Goal: Task Accomplishment & Management: Complete application form

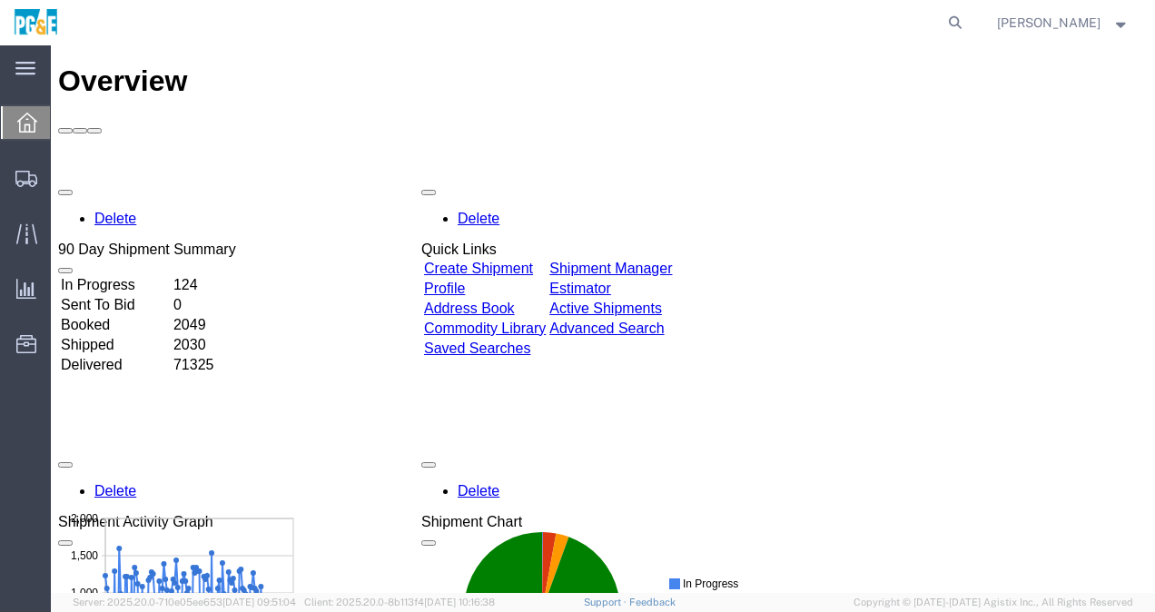
click at [476, 261] on link "Create Shipment" at bounding box center [478, 268] width 109 height 15
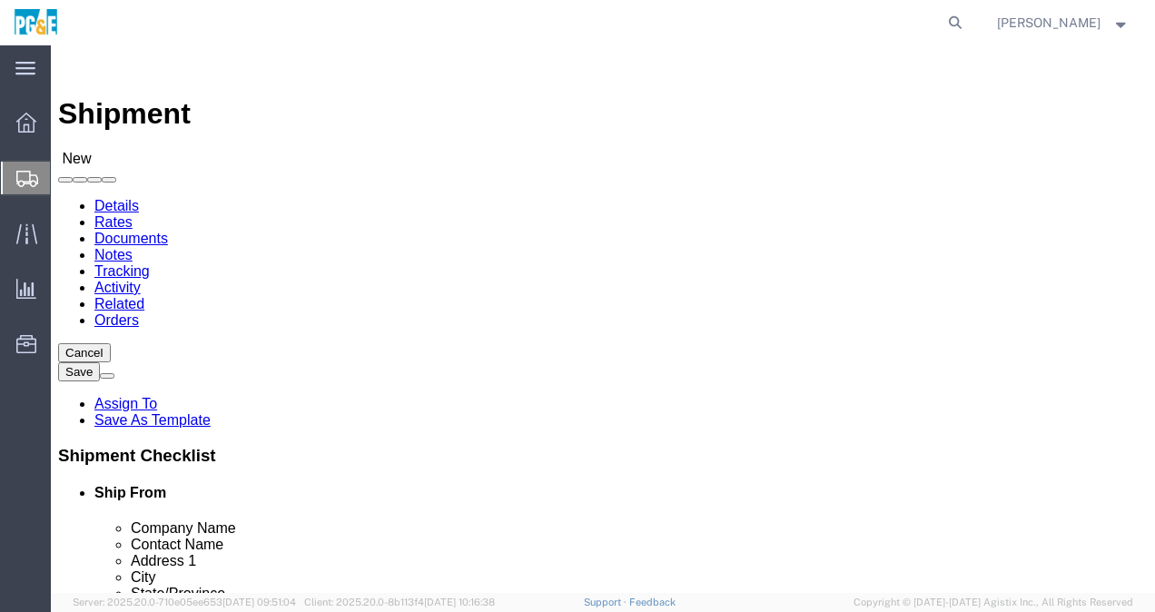
select select
drag, startPoint x: 275, startPoint y: 366, endPoint x: 282, endPoint y: 360, distance: 9.7
click div "Location My Profile Location (OBSOLETE) [PERSON_NAME] SC - GC TRAILER (OBSOLETE…"
click input "text"
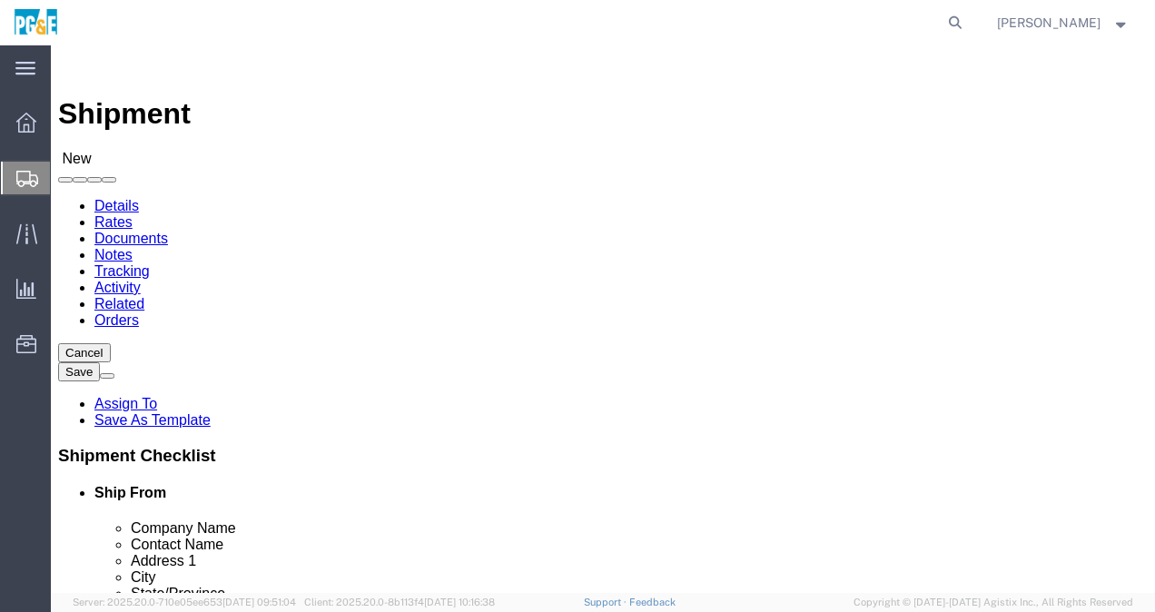
type input "PGE"
click input "text"
type input "[PERSON_NAME]"
click input "text"
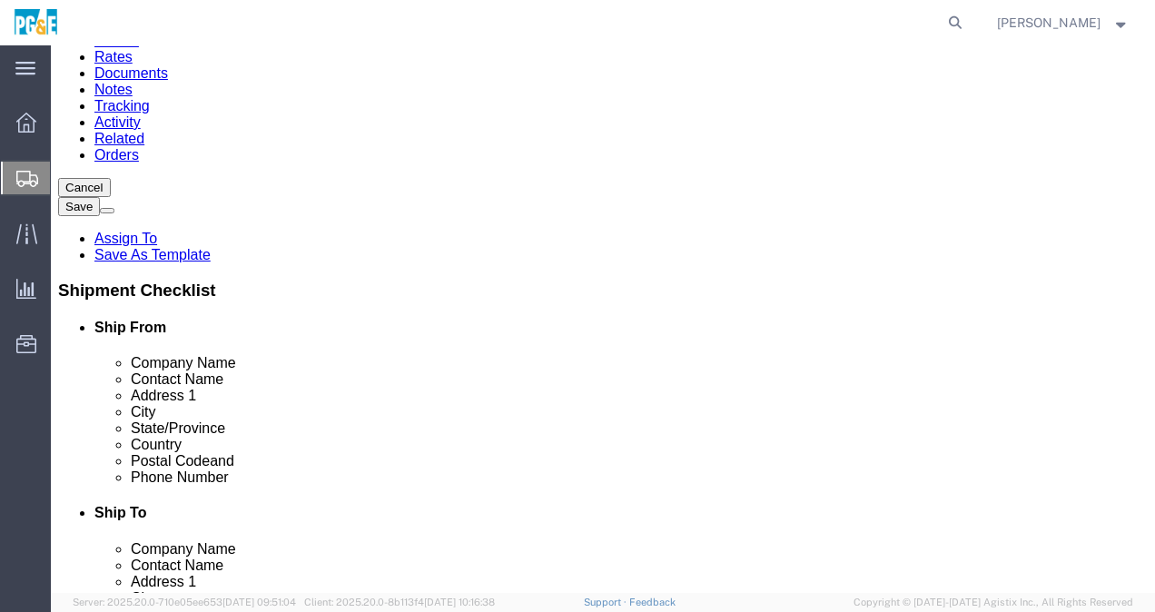
scroll to position [182, 0]
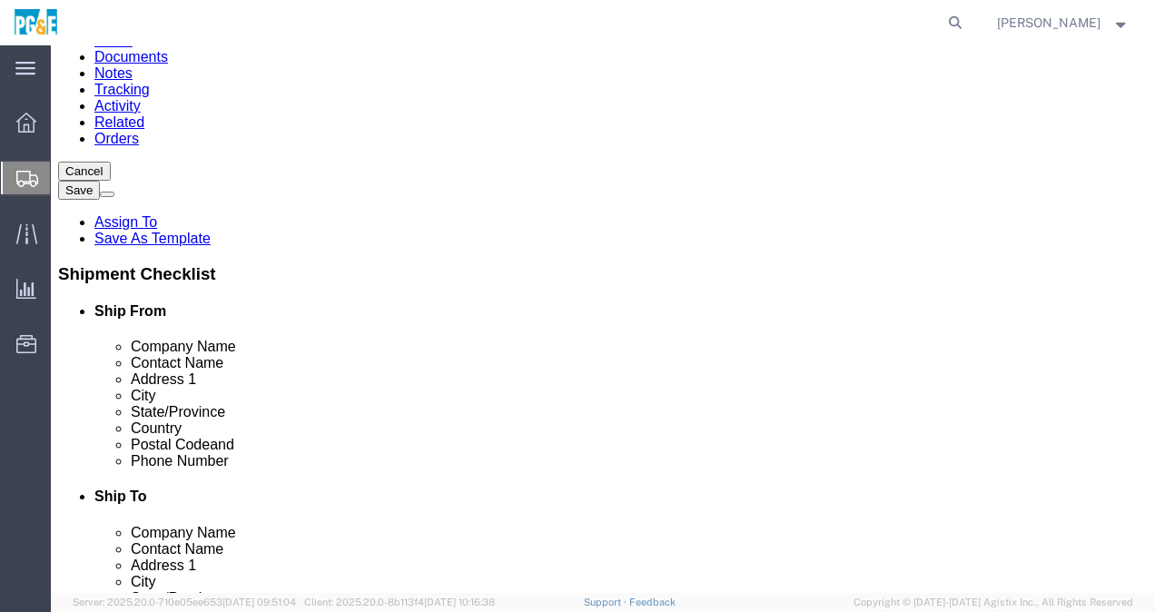
type input "1227-[STREET_ADDRESS]"
select select
click input "text"
type input "Brentwood"
click label "State/Province"
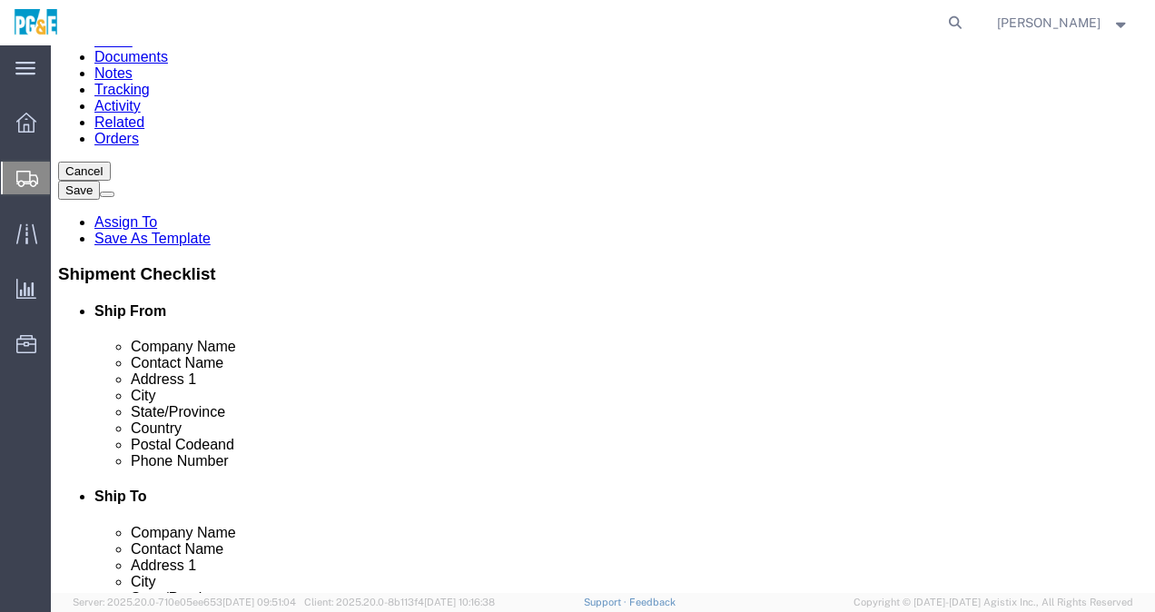
select select
select select "CA"
click input "text"
type input "94513"
select select
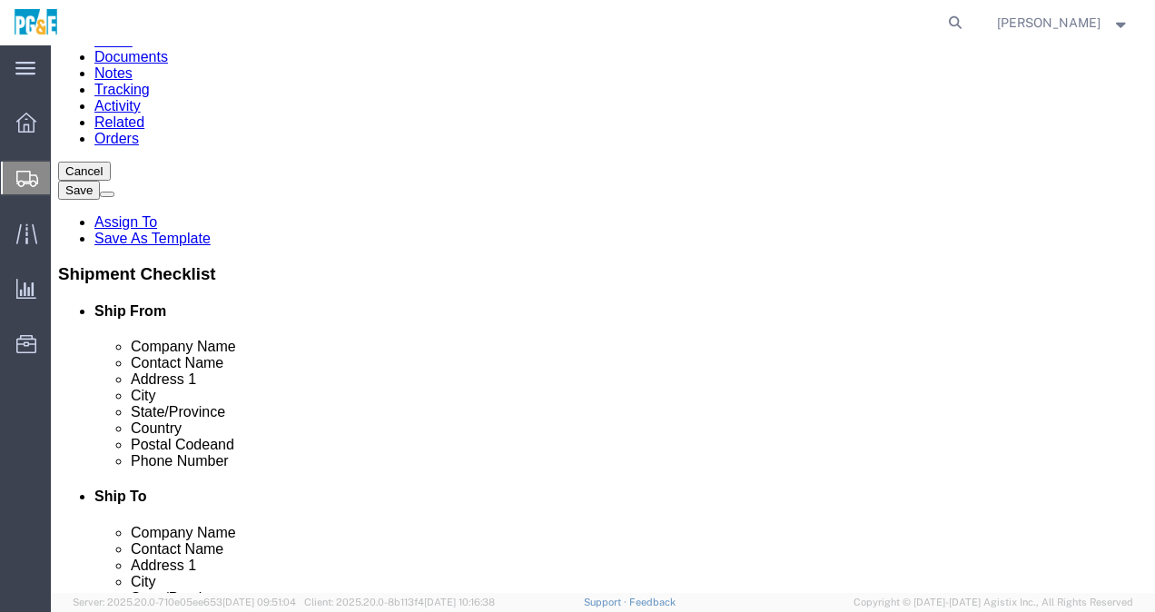
click input "text"
type input "6502785485"
click input "text"
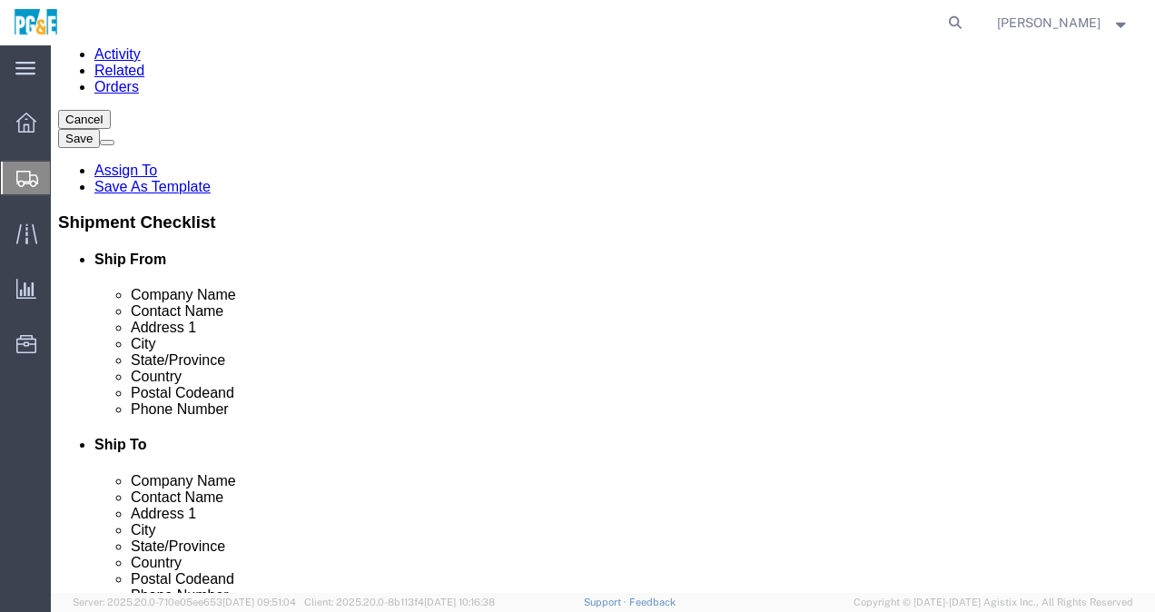
scroll to position [272, 0]
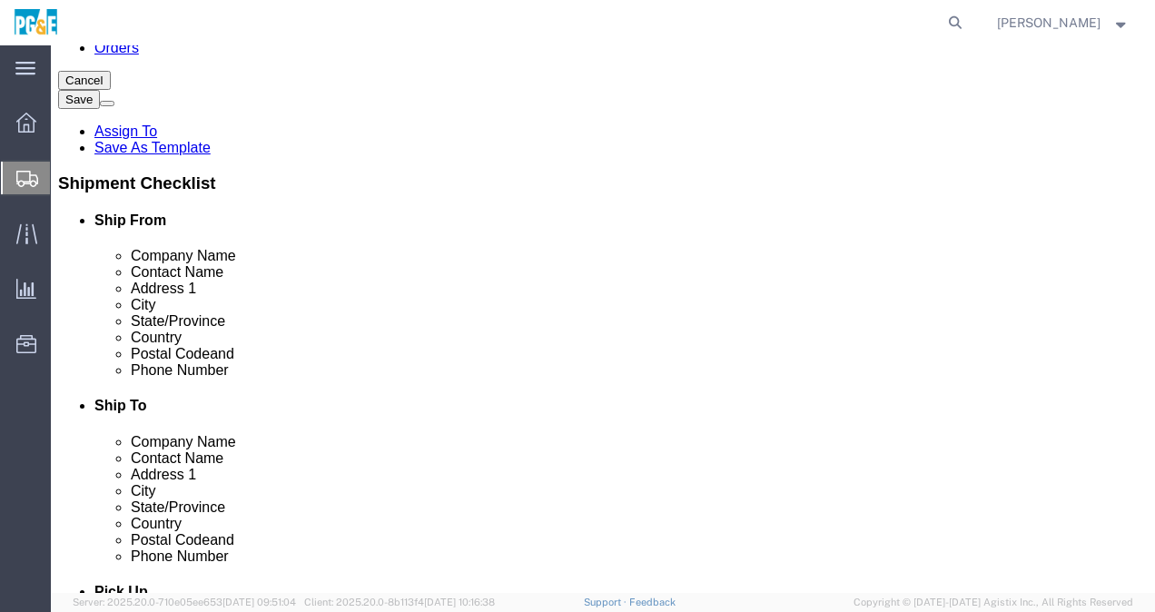
type input "[EMAIL_ADDRESS][DOMAIN_NAME]"
click input "checkbox"
checkbox input "true"
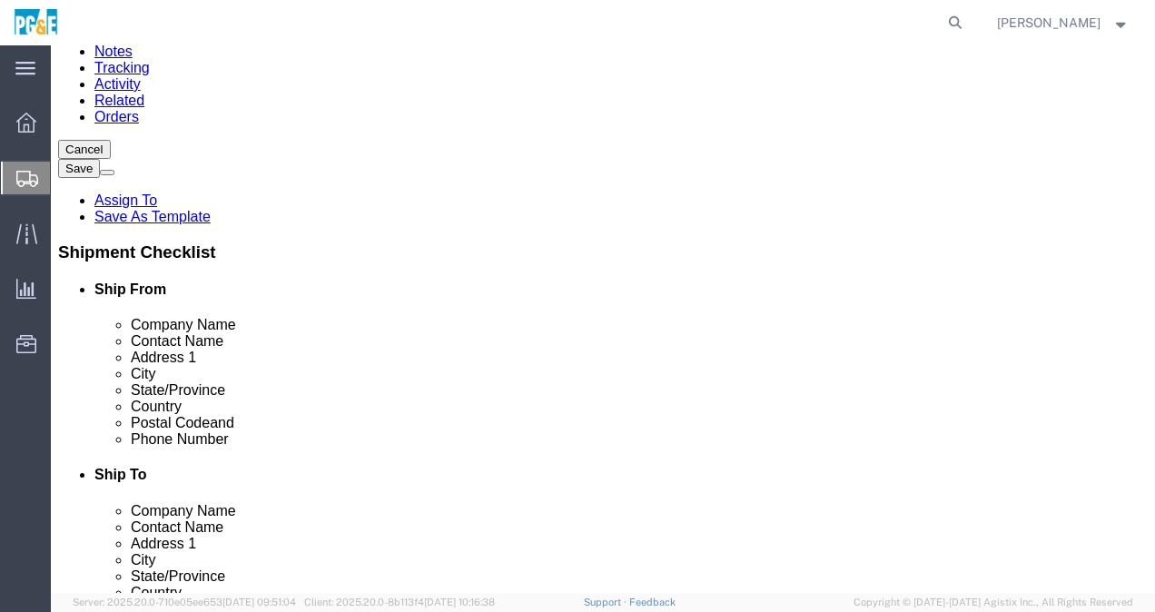
scroll to position [0, 0]
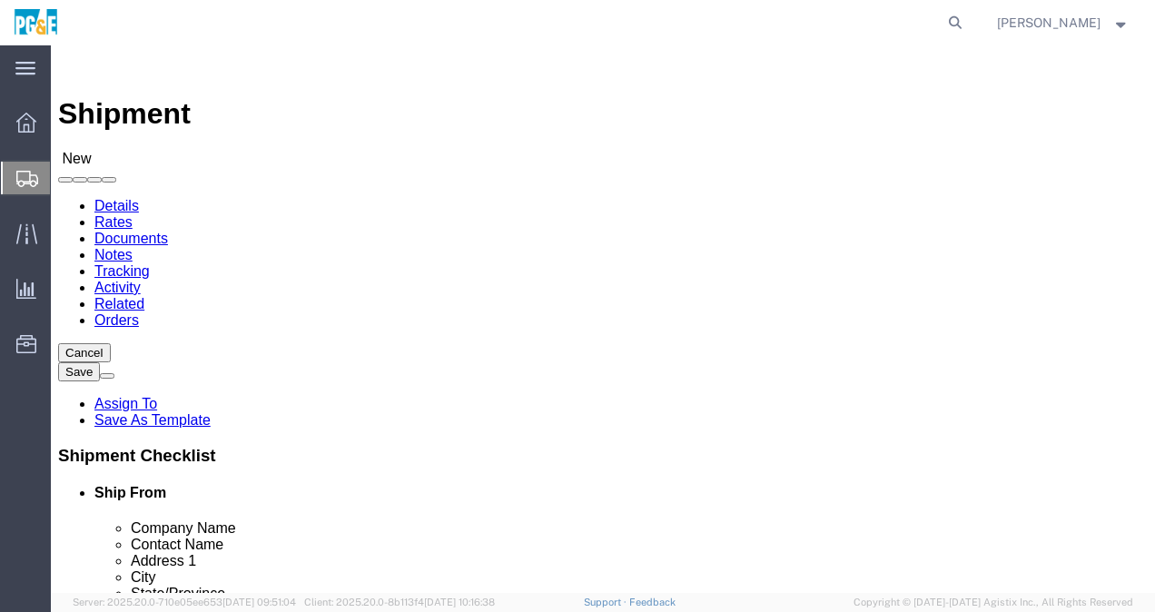
click input "text"
type input "PGE"
click input "text"
type input "[PERSON_NAME]"
click div "Location My Profile Location (OBSOLETE) [PERSON_NAME] SC - GC TRAILER (OBSOLETE…"
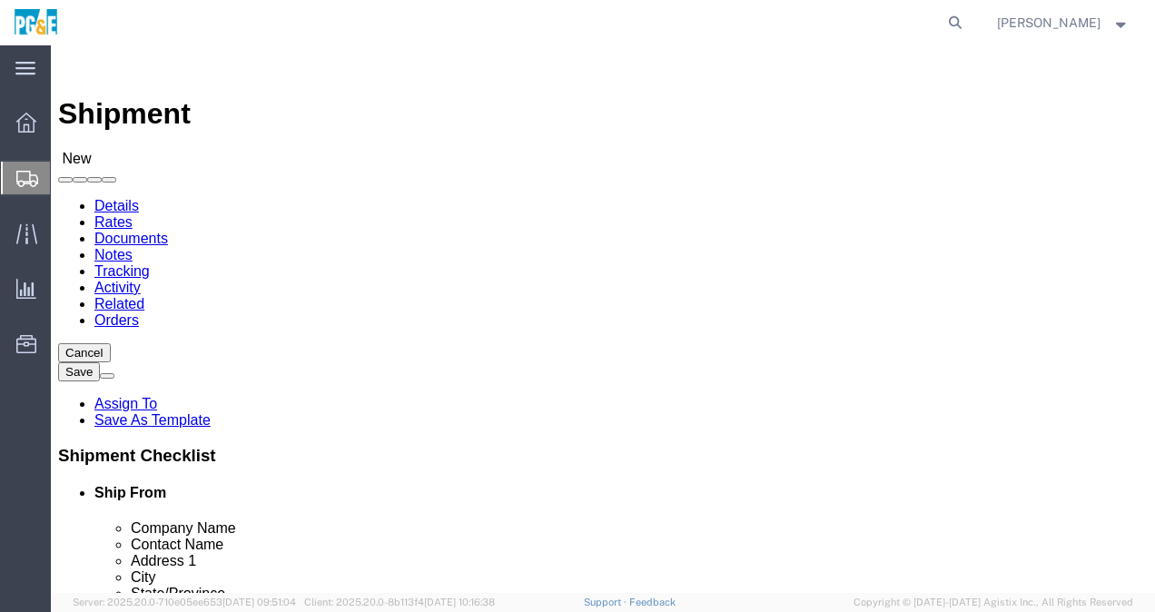
click p "- PG&E - ([PERSON_NAME]) [STREET_ADDRESS]"
select select
type input "PG&E"
type input "[PERSON_NAME]"
type input "[STREET_ADDRESS]"
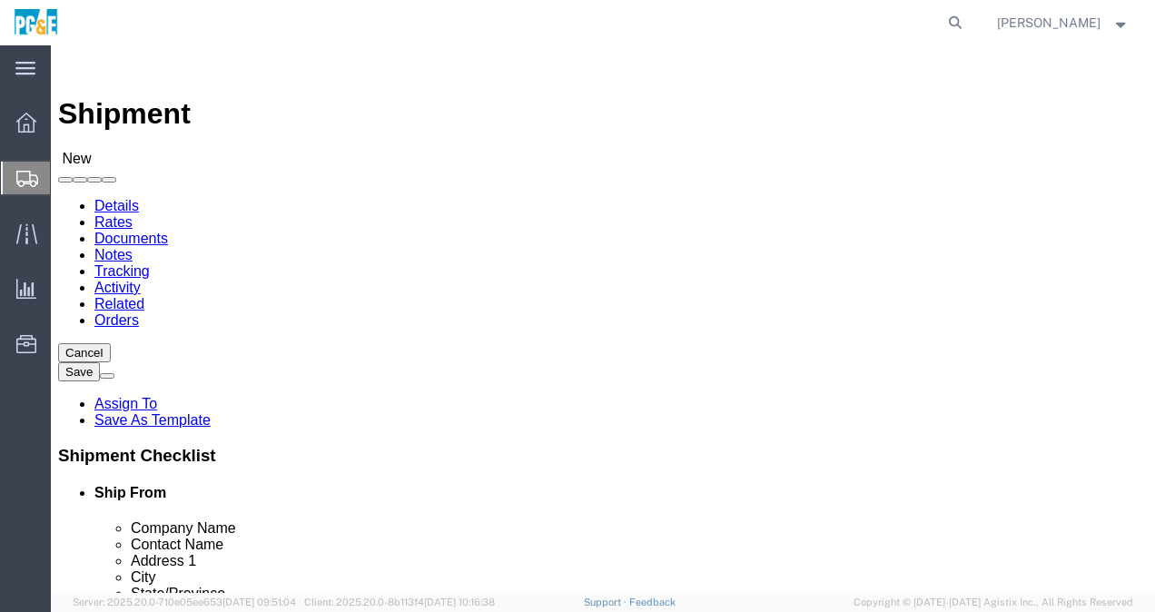
type input "[GEOGRAPHIC_DATA]"
type input "94526"
select select "CA"
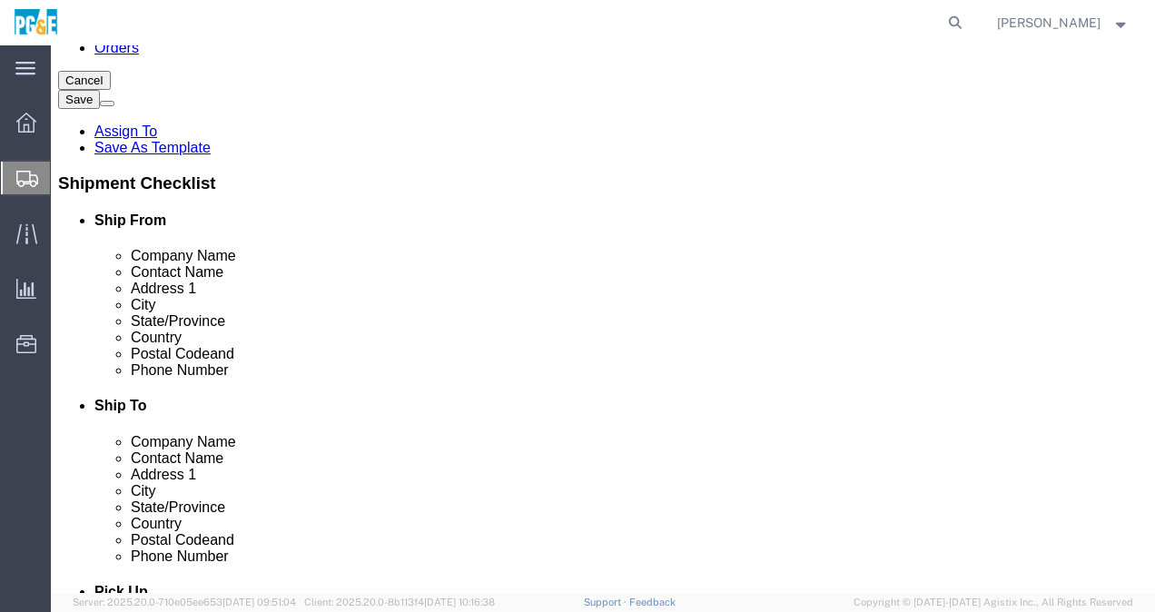
scroll to position [454, 0]
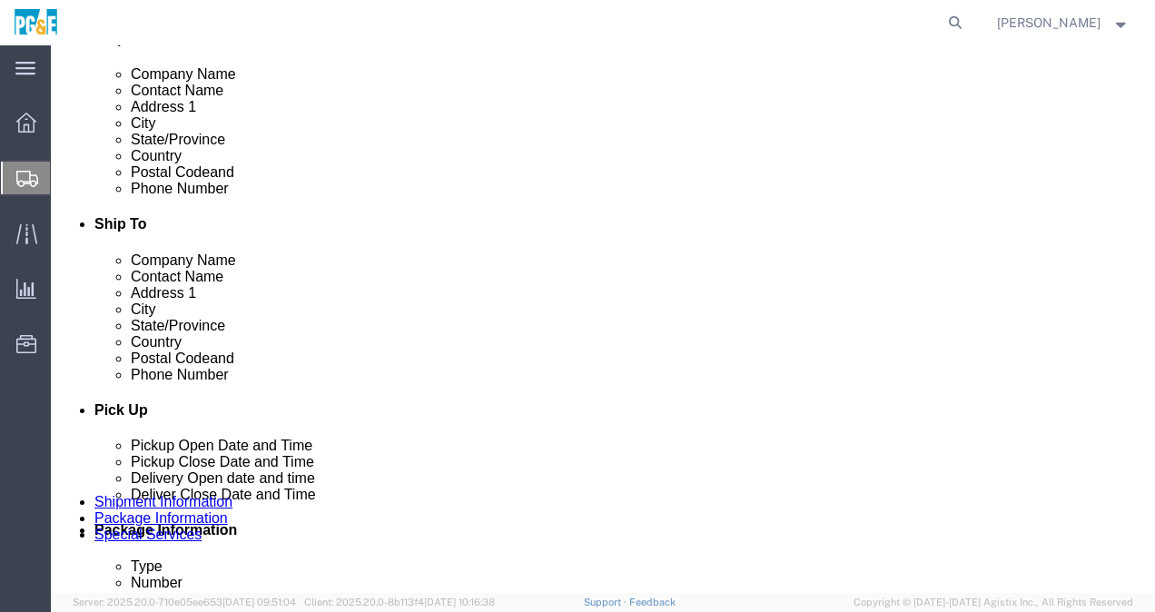
type input "[PERSON_NAME]"
click input "checkbox"
checkbox input "true"
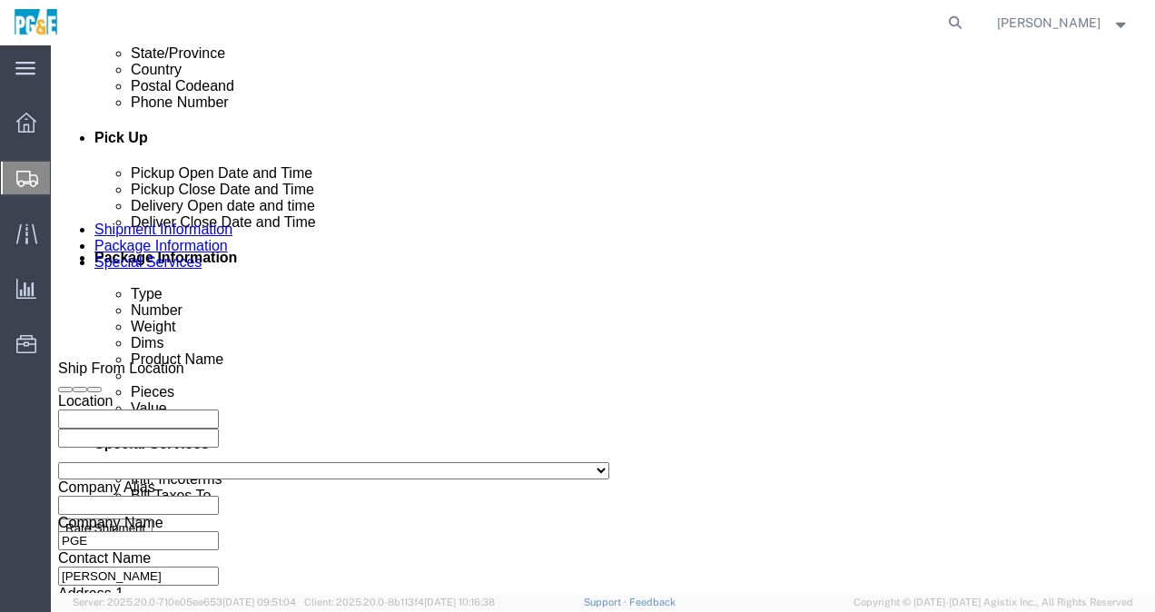
click div "[DATE] 10:00 AM"
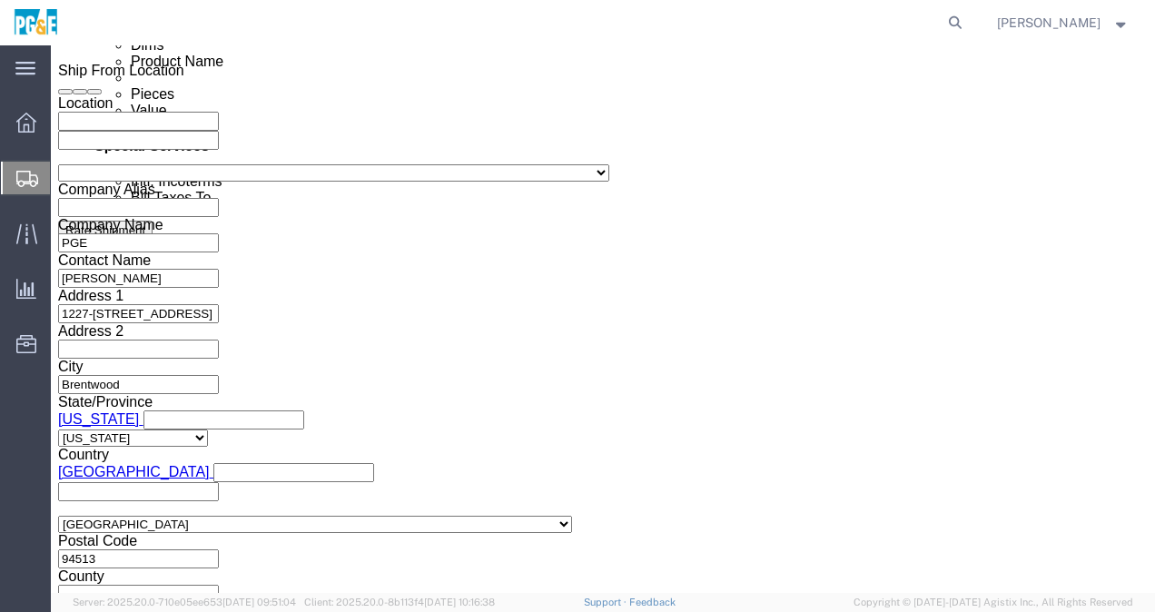
click input "10:00 AM"
type input "8:00 AM"
click button "Apply"
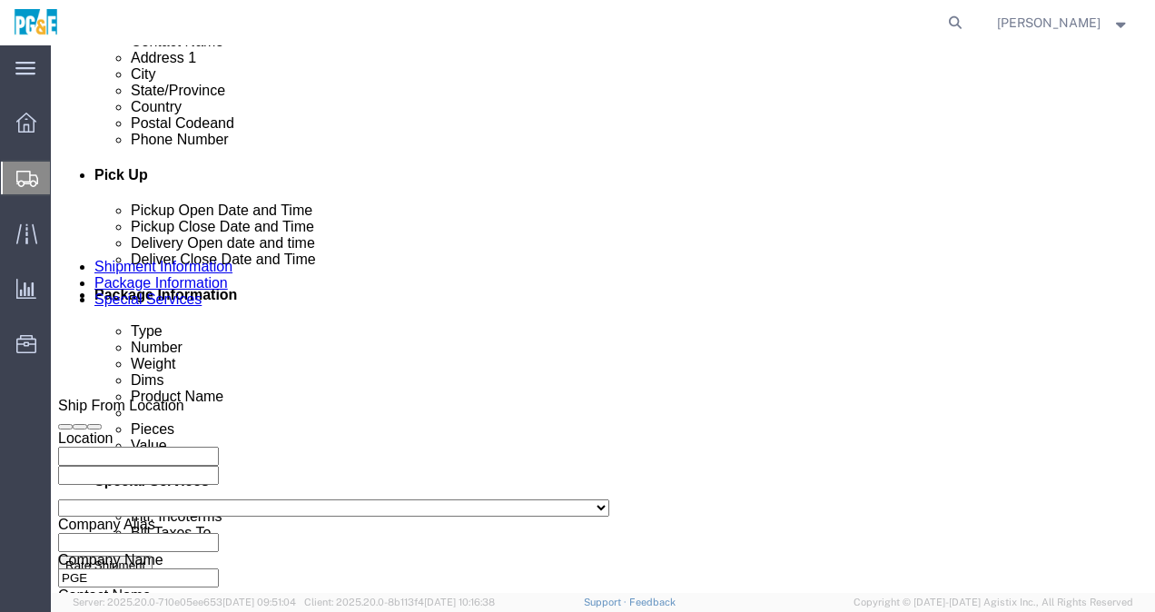
scroll to position [661, 0]
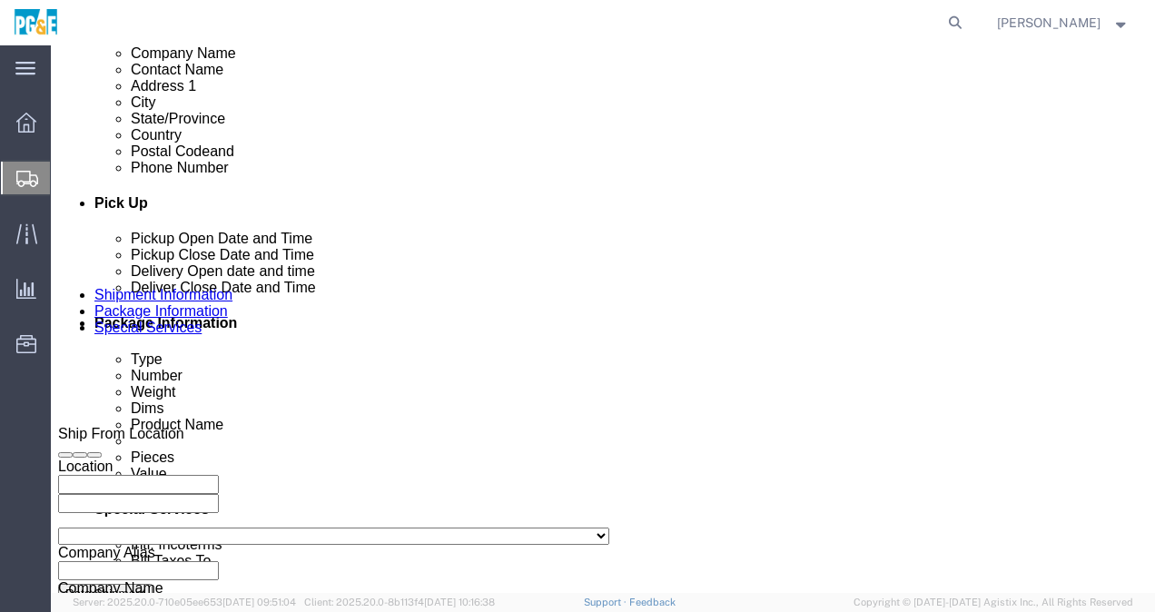
click div "[DATE] 9:00 AM"
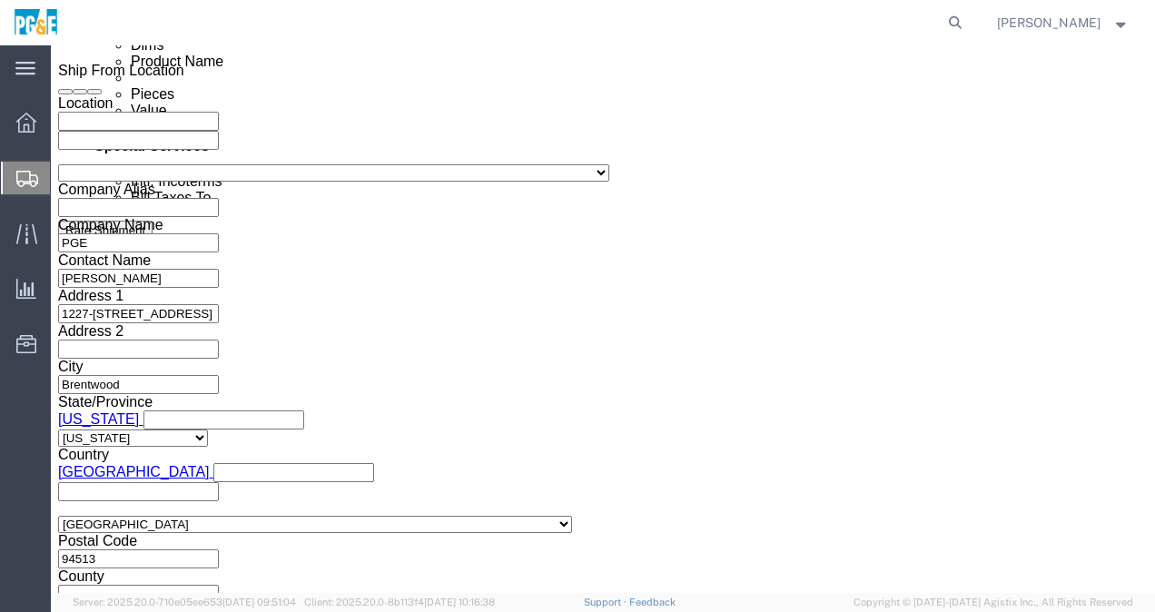
click input "12:00 AM"
type input "12:00pM"
click button "Apply"
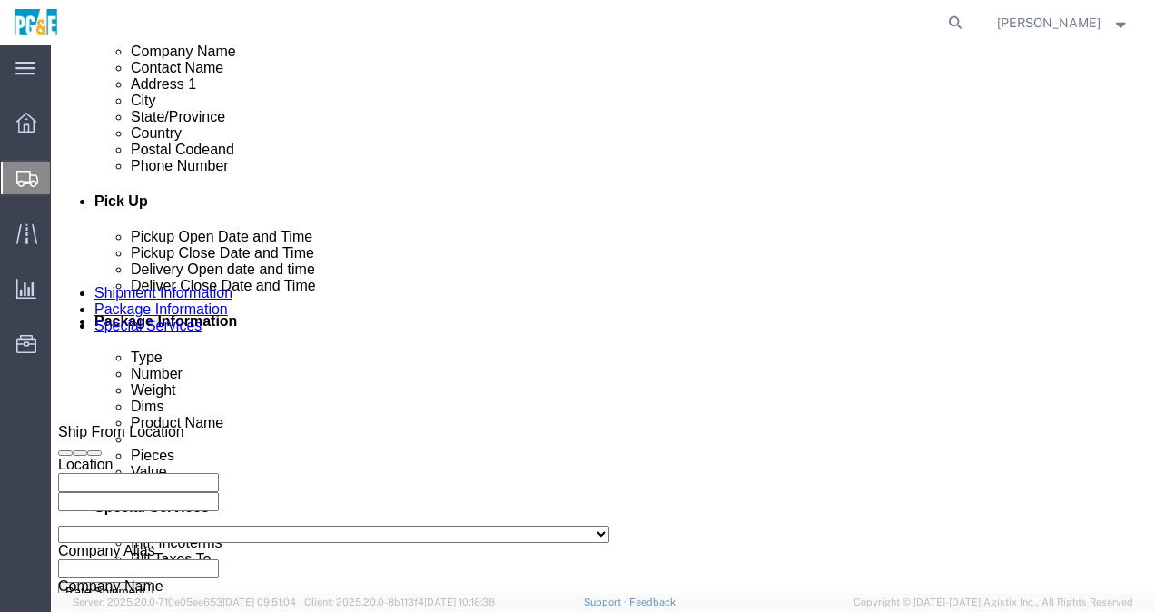
scroll to position [661, 0]
click div
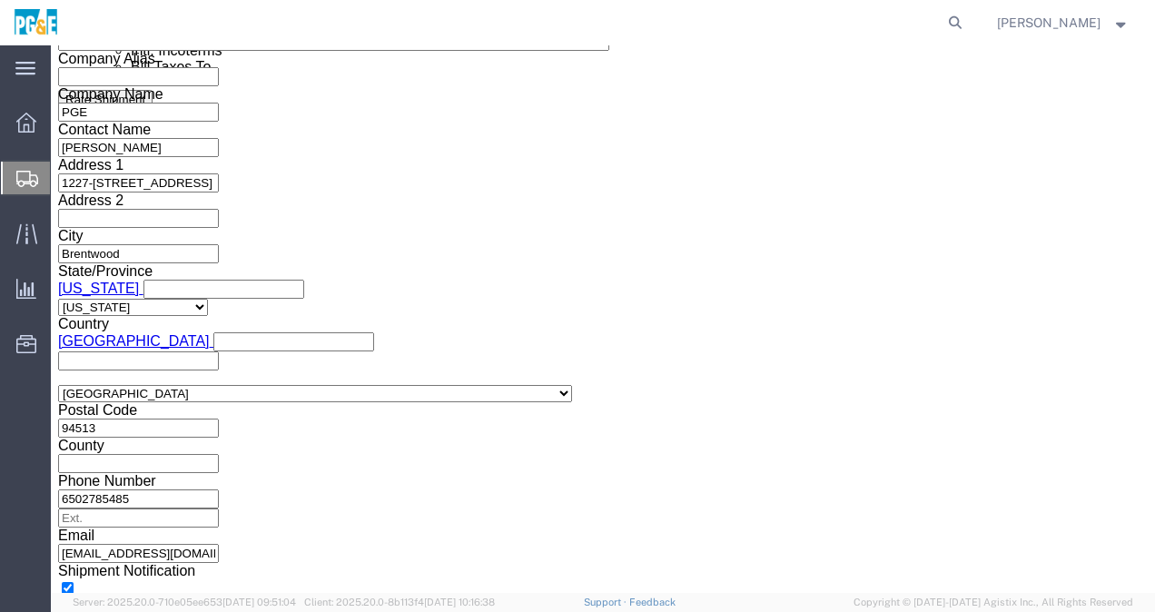
click input "1:00 PM"
click input "9:00 PM"
click button "Apply"
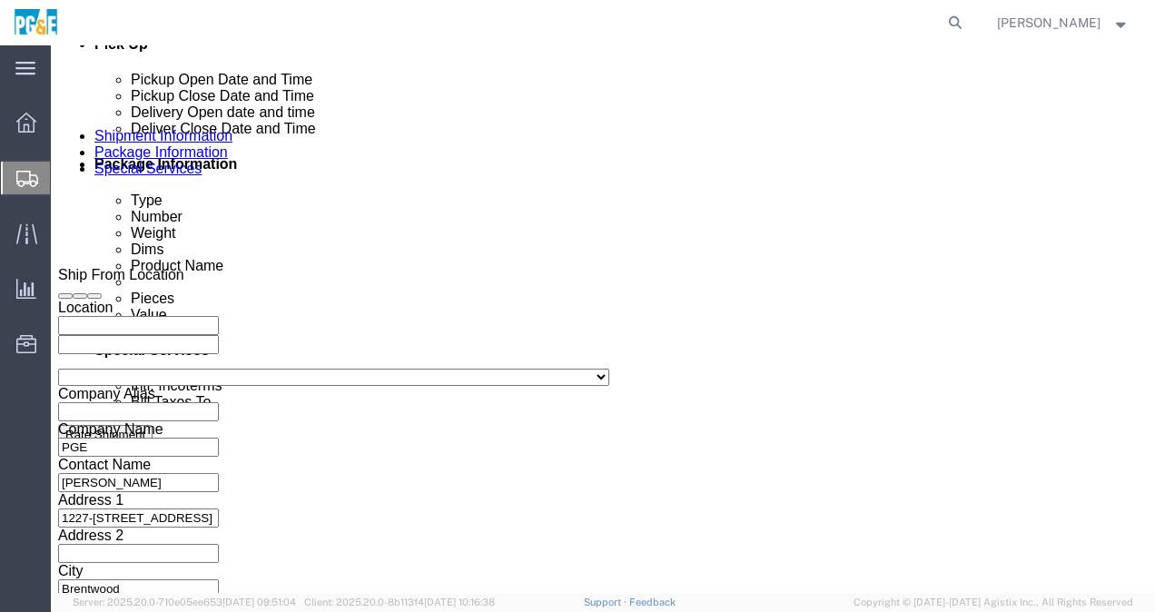
scroll to position [701, 0]
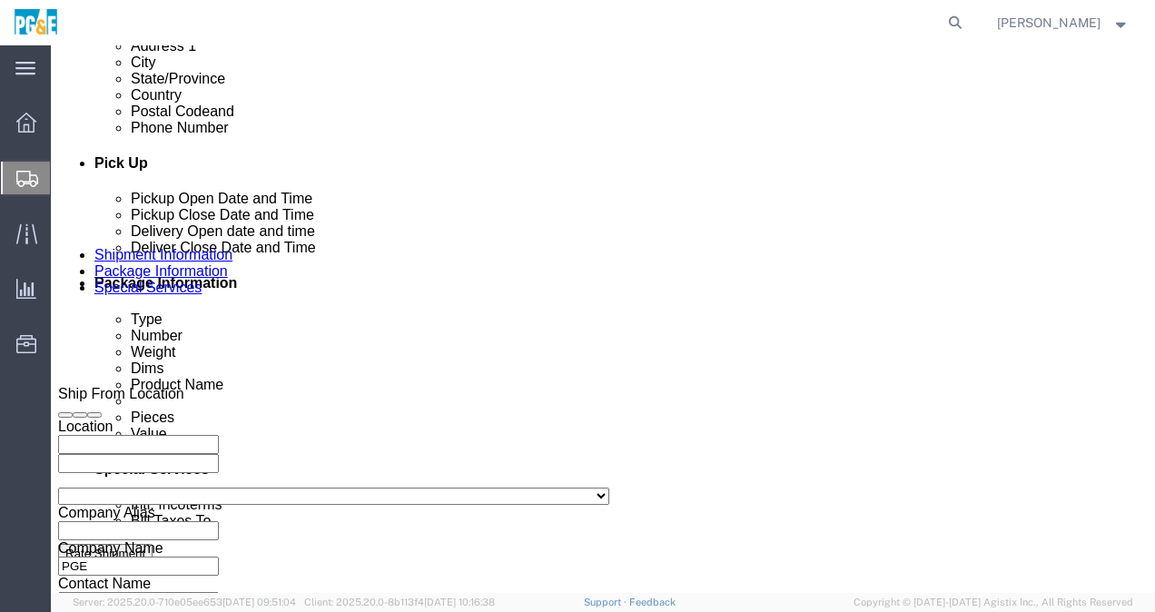
click div "Delivery Start Date Delivery Start Time Deliver Open Date and Time [DATE] 1:00 …"
click div "[DATE] 1:00 PM"
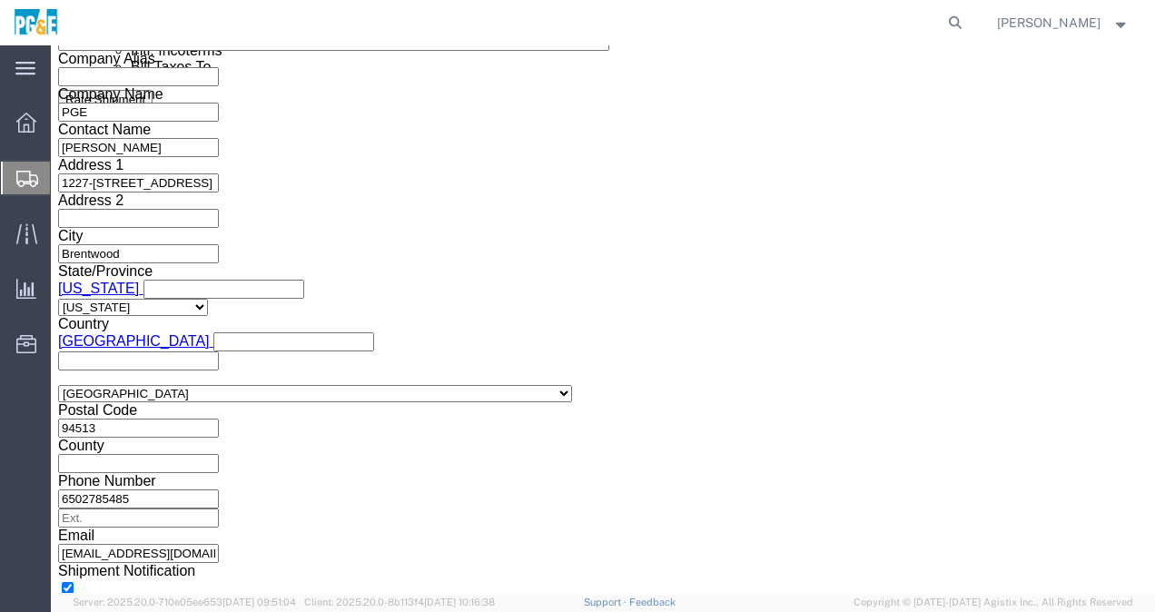
click input "1:00 AM"
type input "1:00 PM"
click button "Apply"
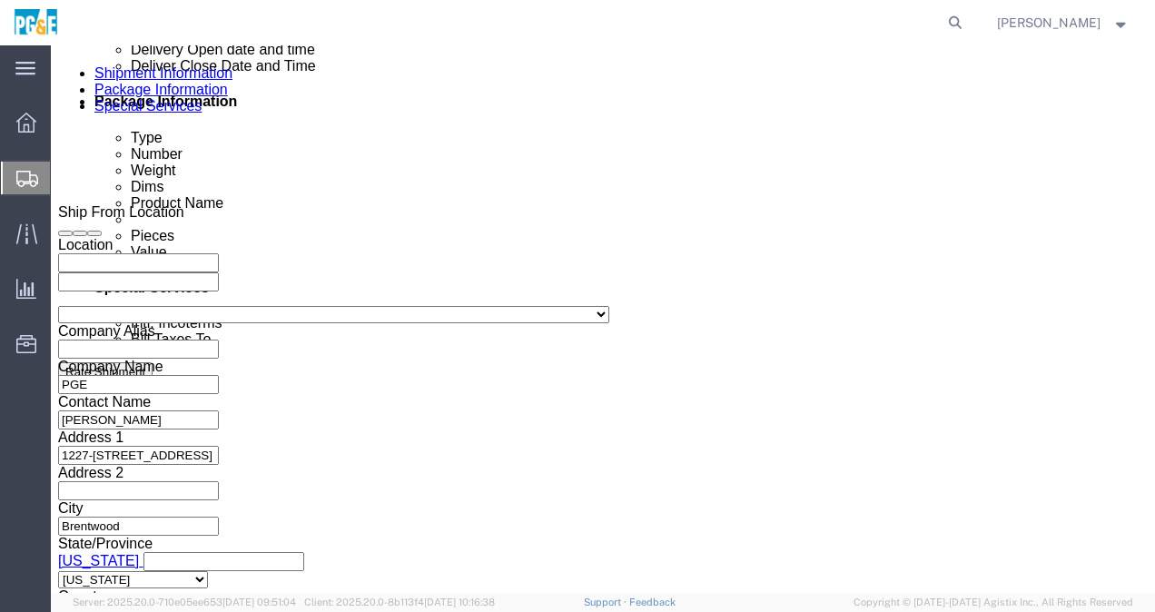
scroll to position [792, 0]
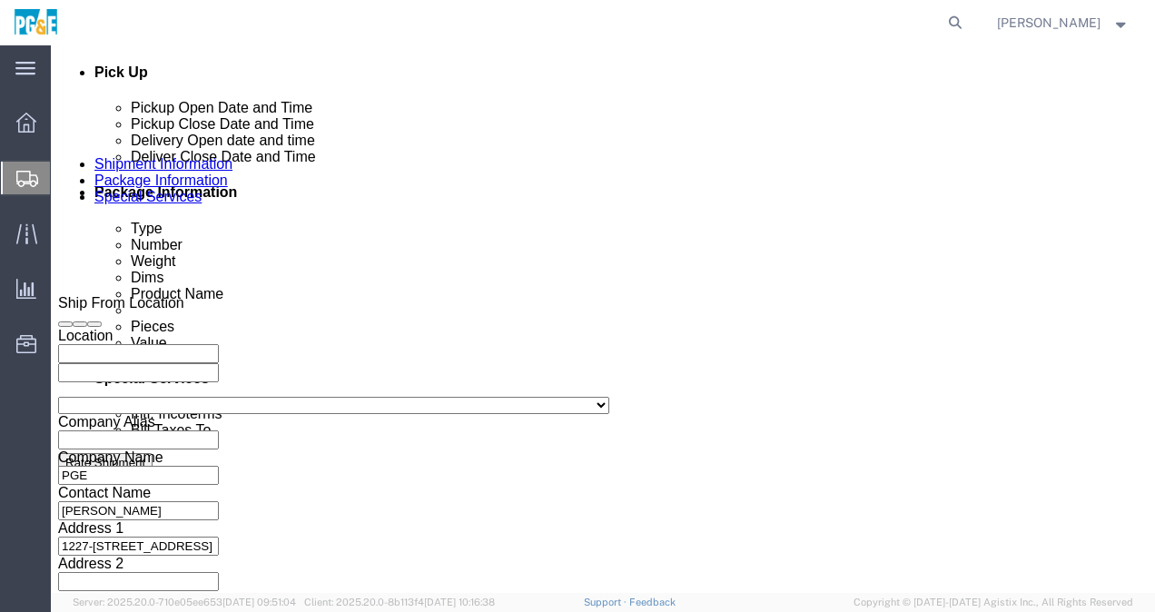
click div
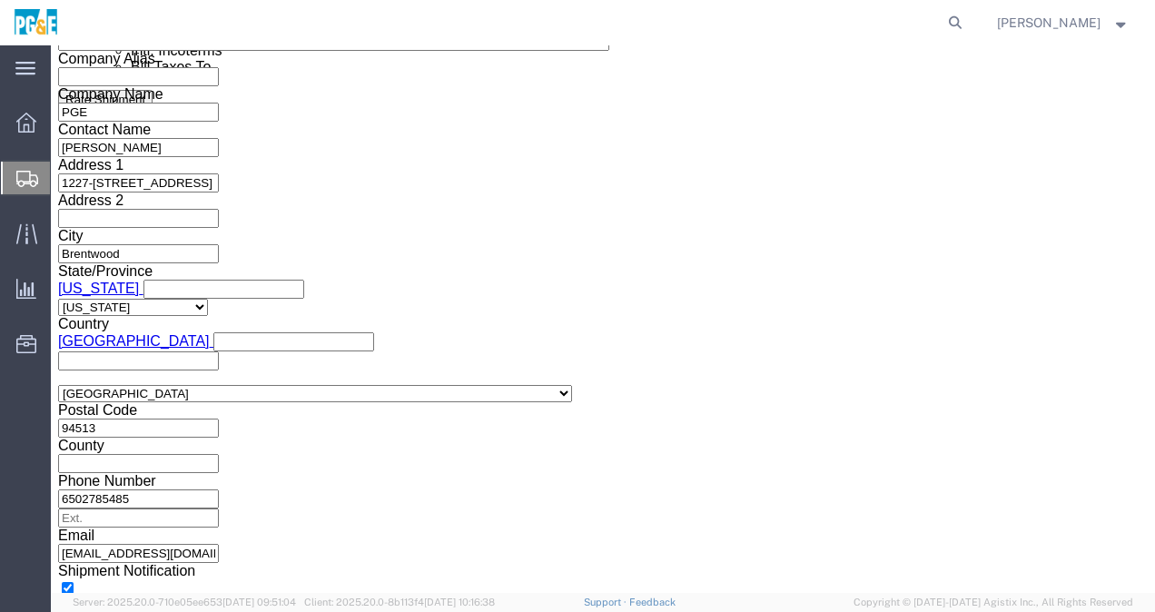
type input "3:00 PM"
click button "Apply"
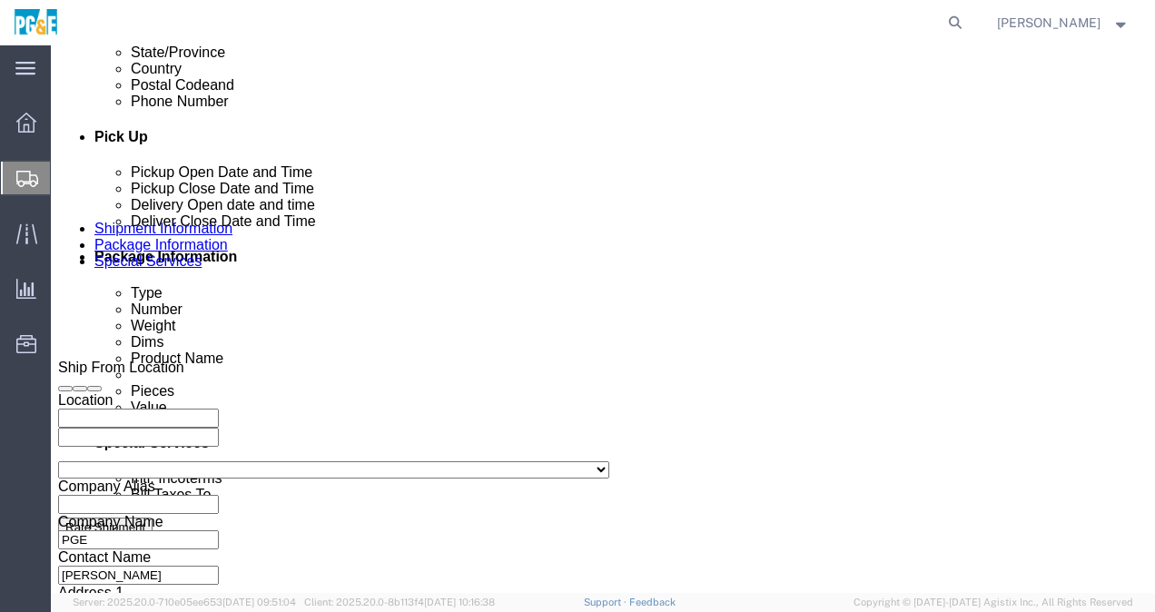
scroll to position [701, 0]
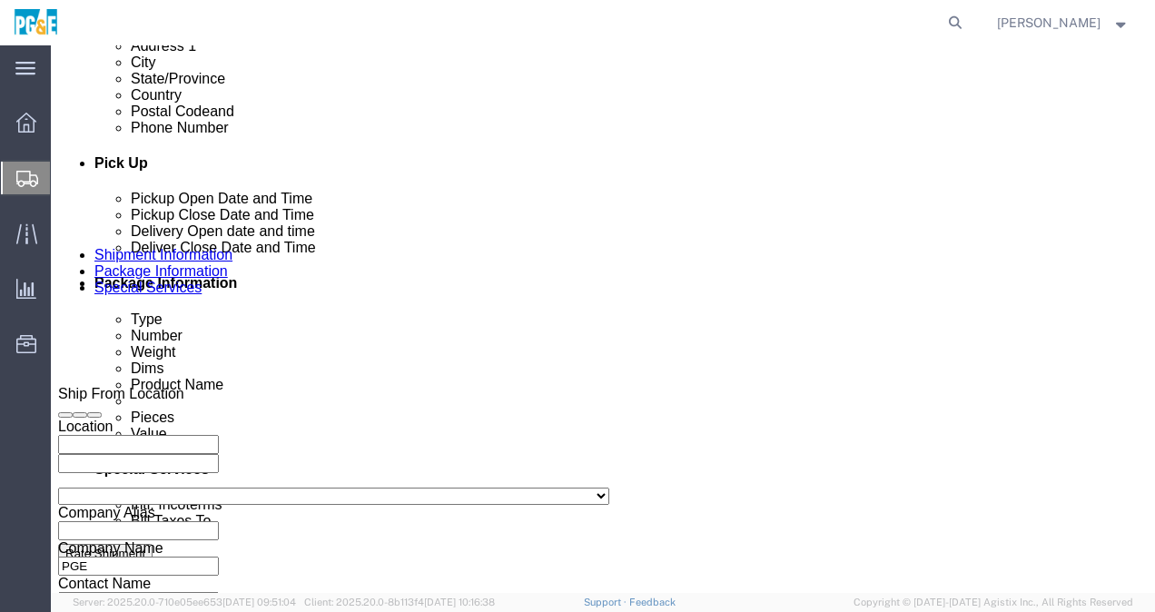
click div "[DATE] 12:00 PM"
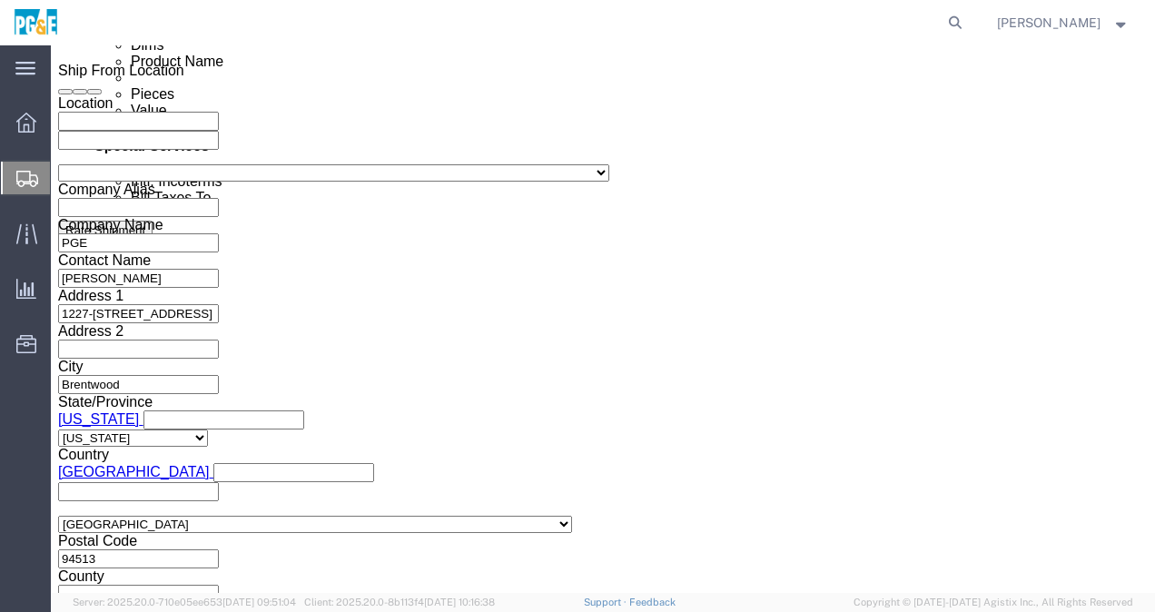
click input "11:00 PM"
click button "Apply"
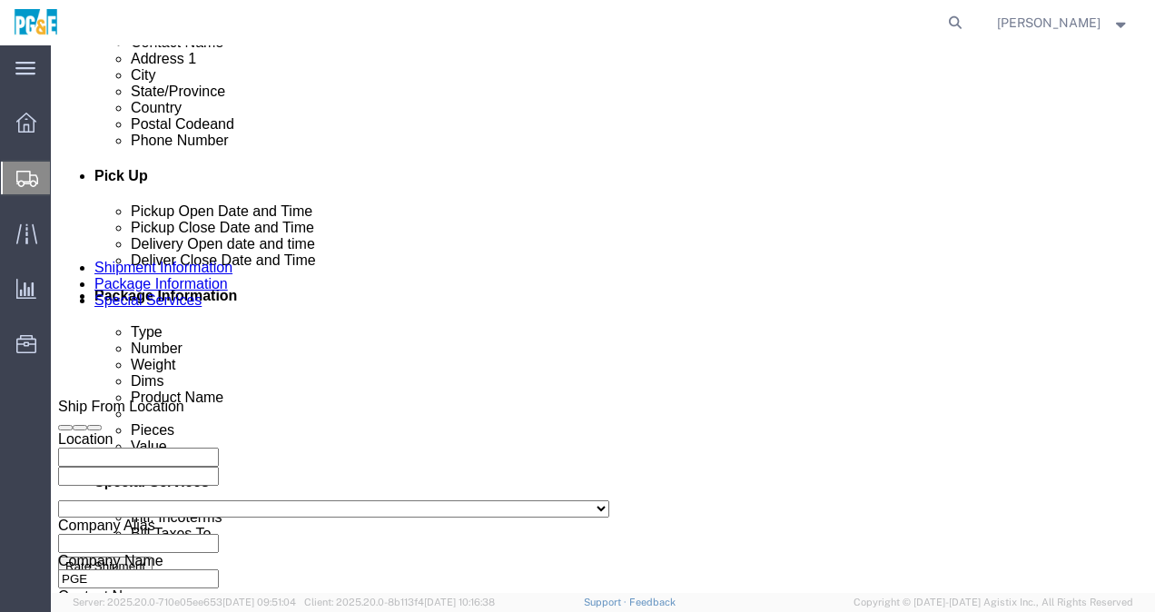
scroll to position [661, 0]
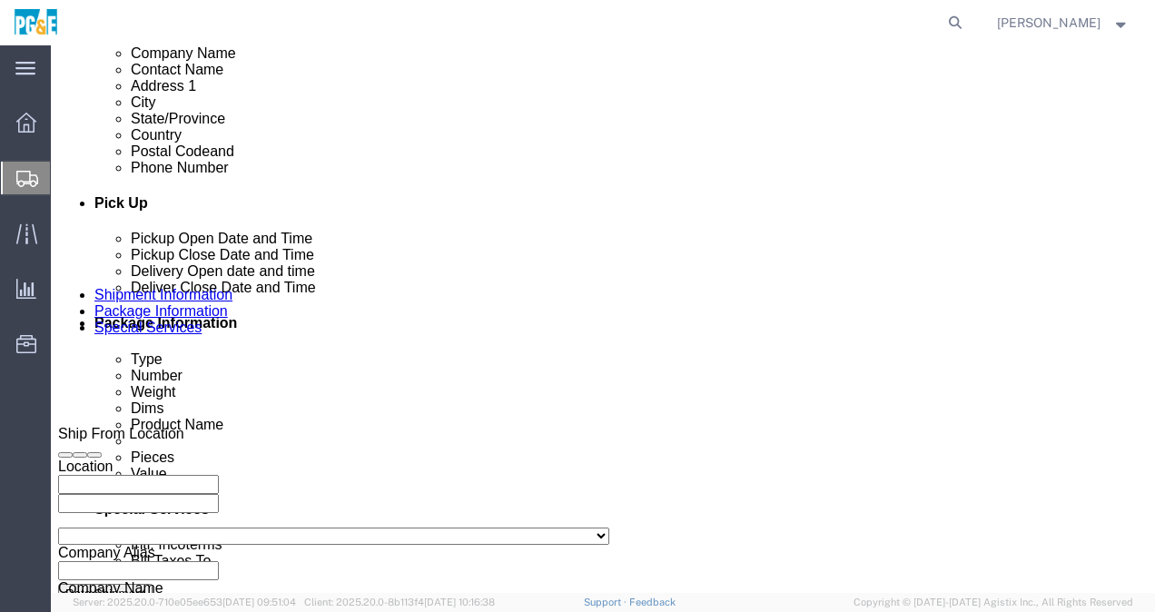
click div "[DATE] 11:00 AM"
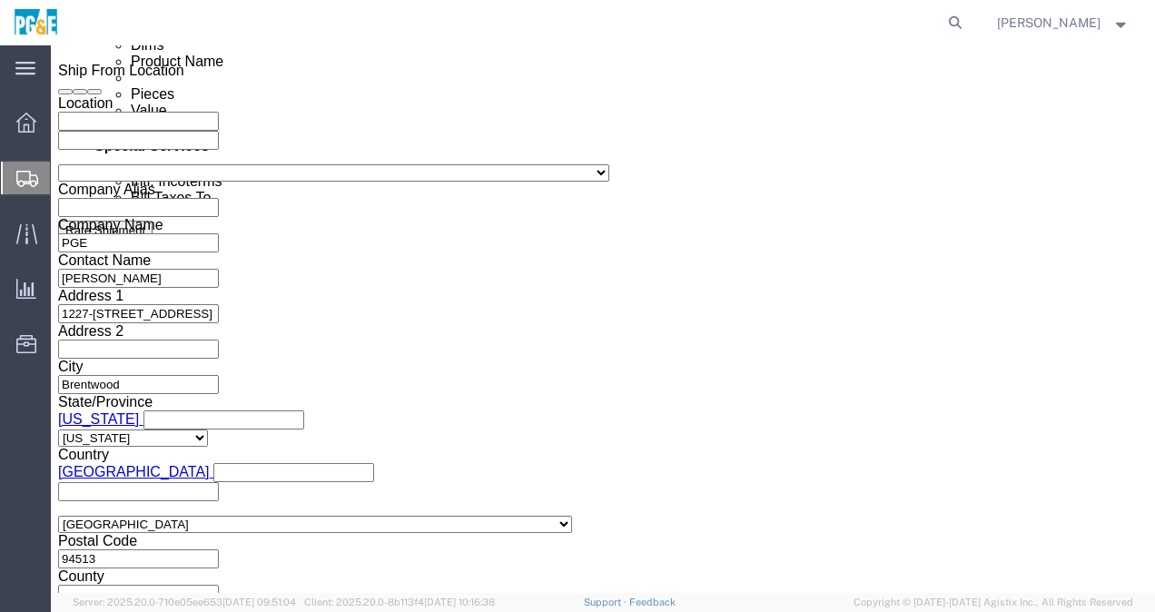
type input "10:00 AM"
click button "Apply"
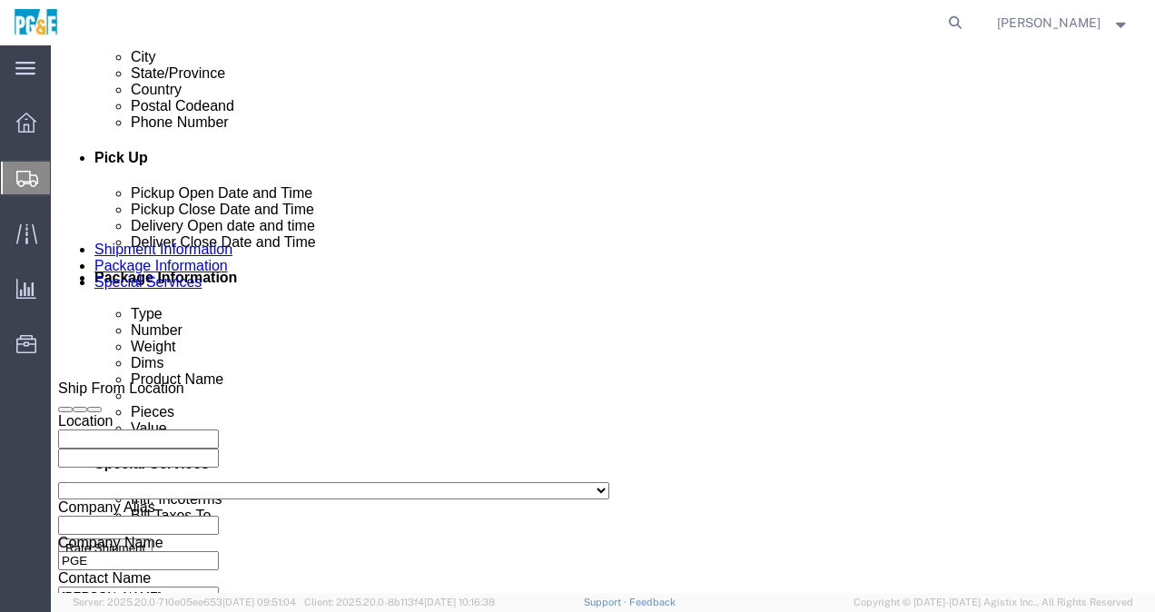
scroll to position [661, 0]
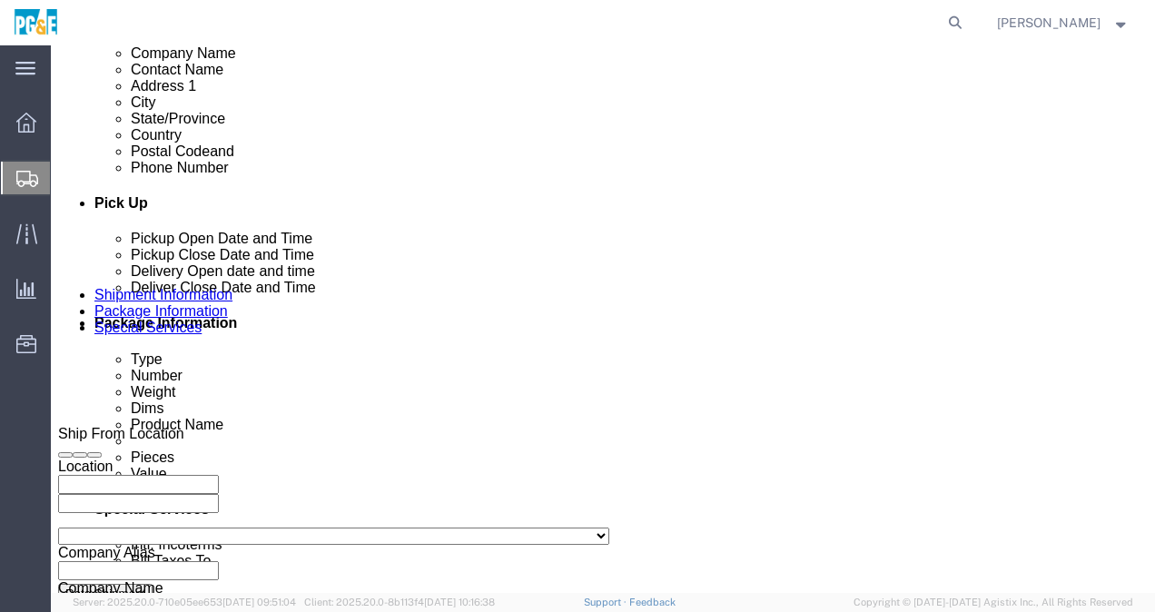
click div "[DATE] 1:00 PM"
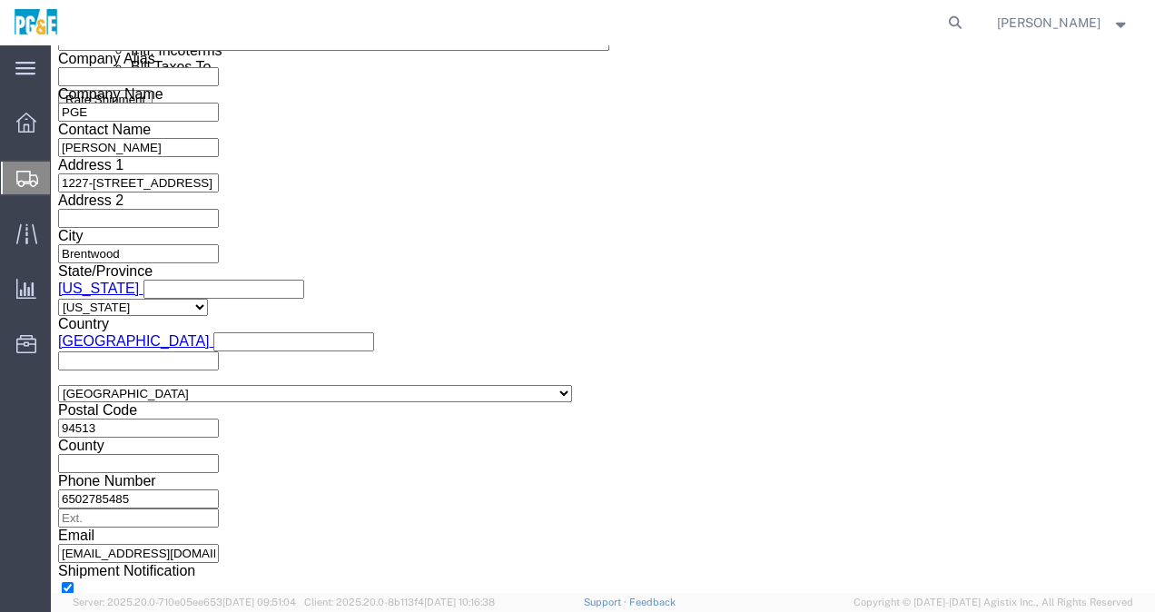
click input "11:00 PM"
type input "11:00AM"
click button "Apply"
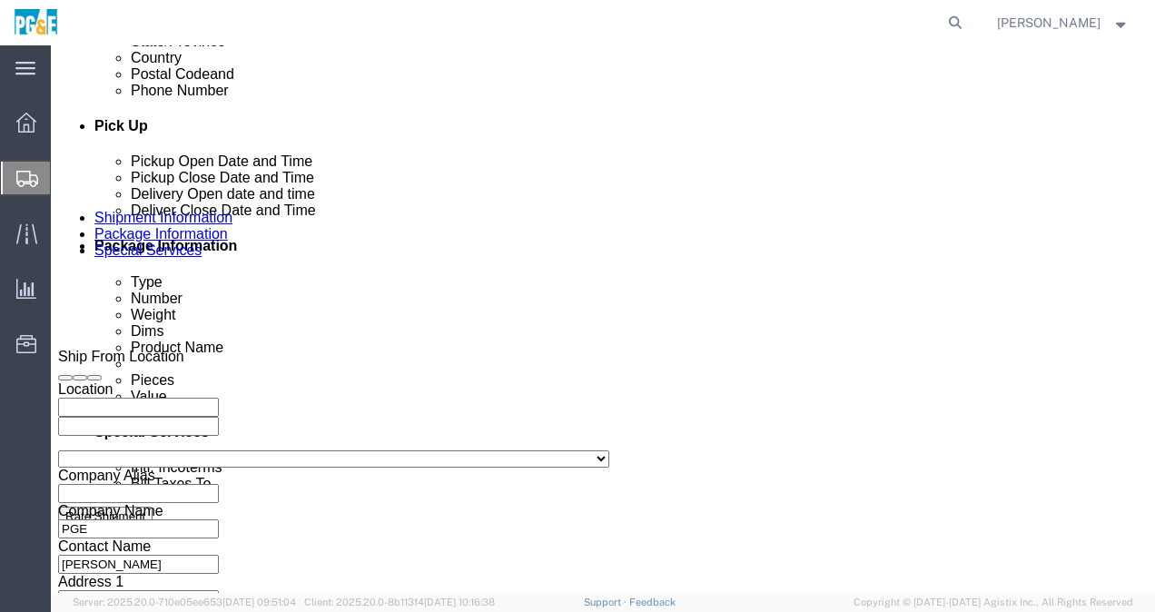
scroll to position [701, 0]
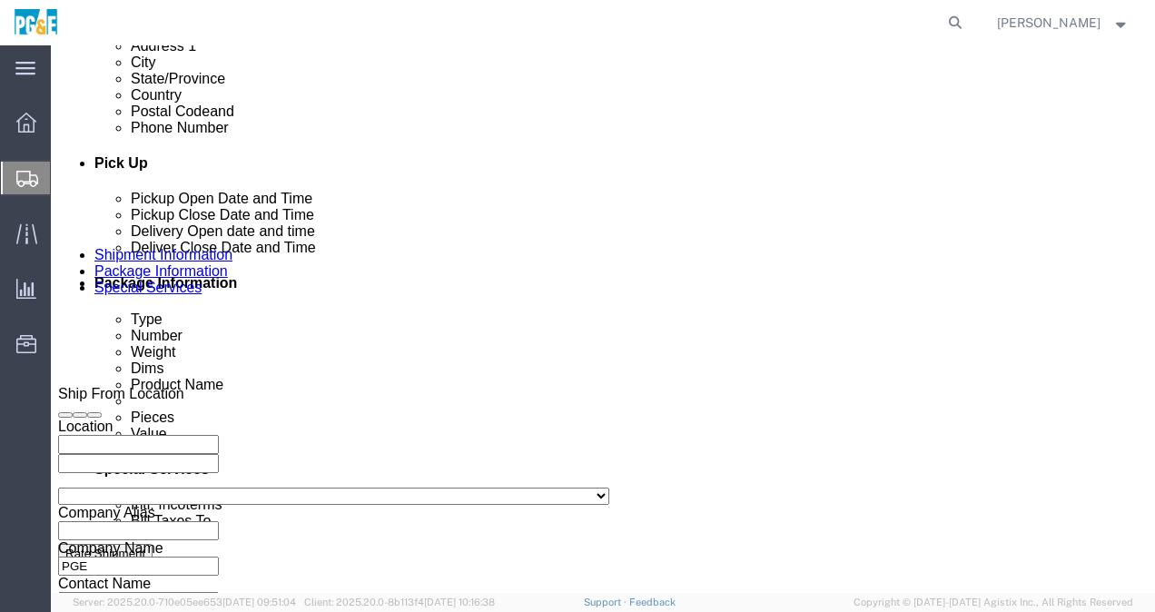
click div "[DATE] 3:00 PM"
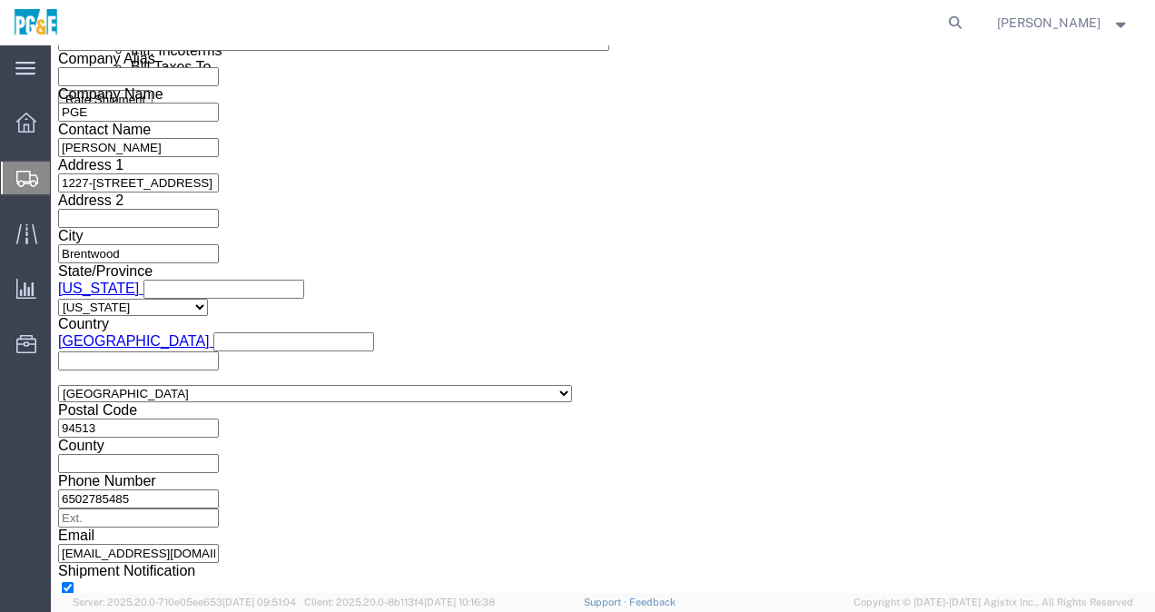
type input "1:00 PM"
click button "Apply"
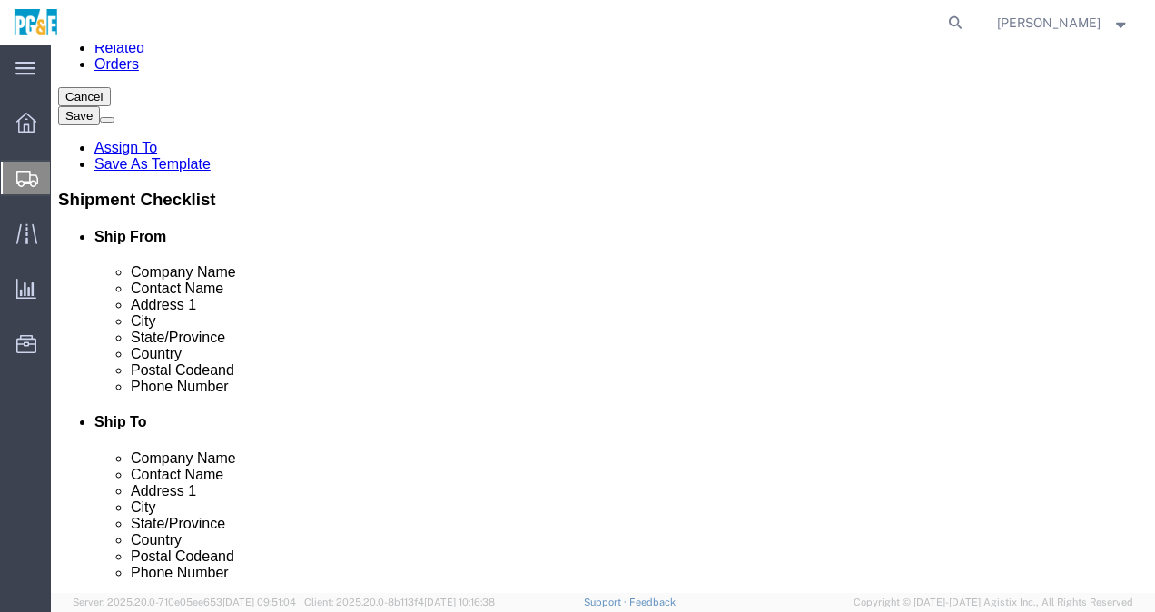
scroll to position [338, 0]
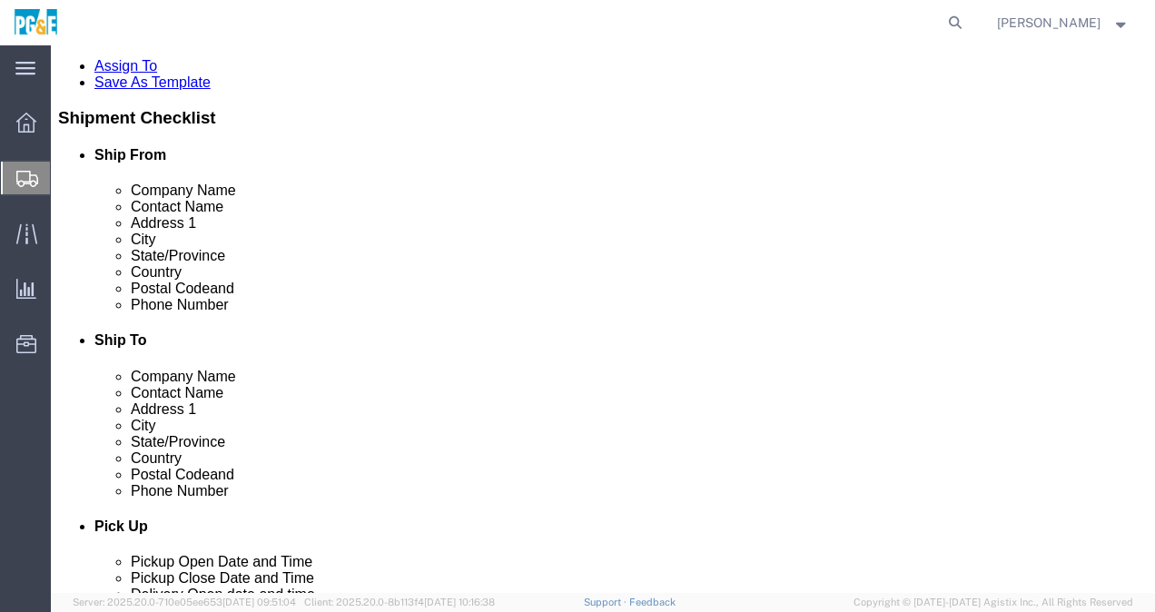
click input "text"
type input "9252705448"
click input "text"
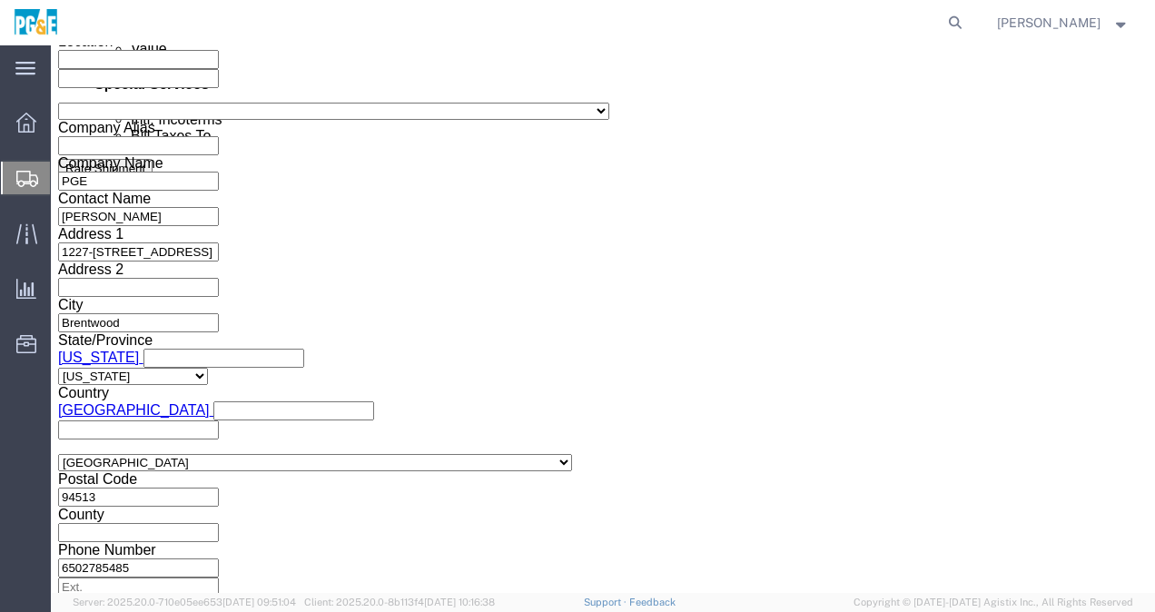
scroll to position [1169, 0]
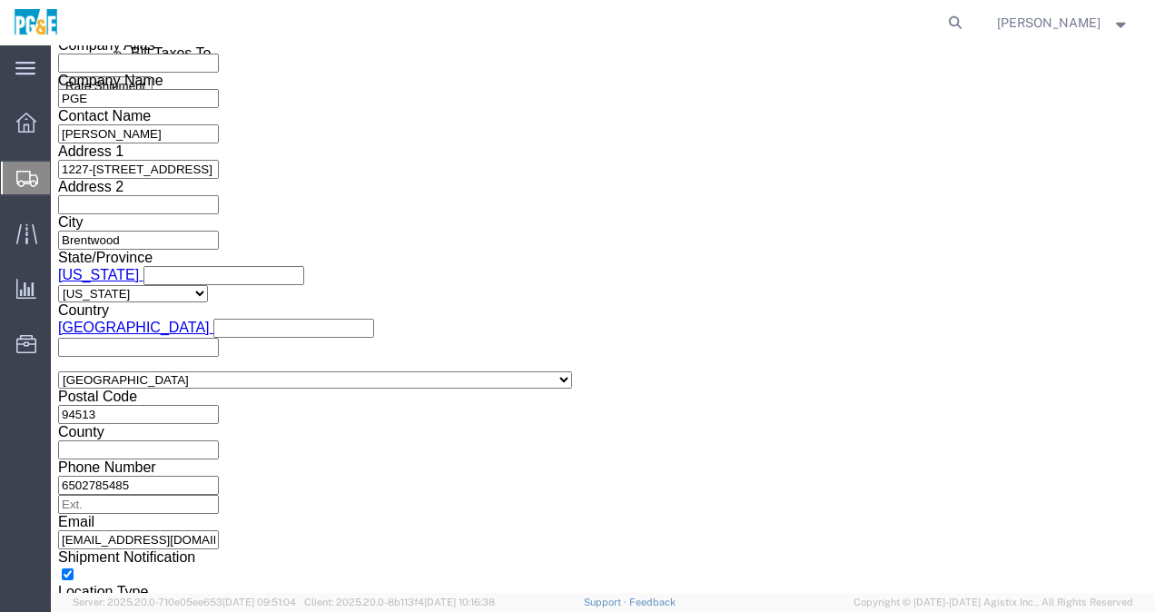
type input "[EMAIL_ADDRESS][DOMAIN_NAME]"
click button "Continue"
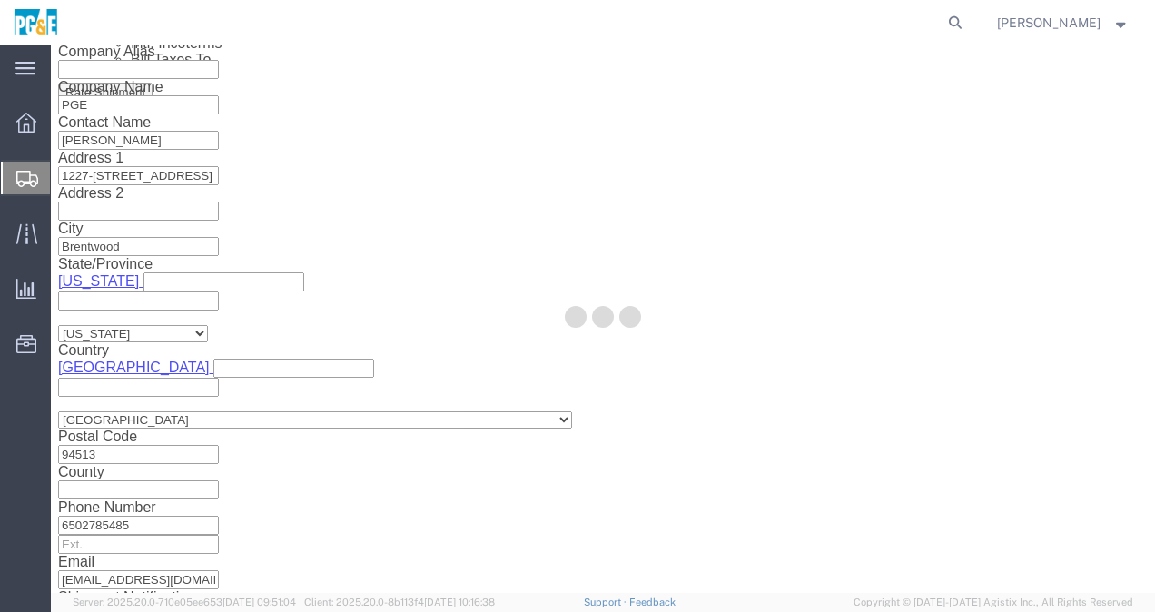
scroll to position [62, 0]
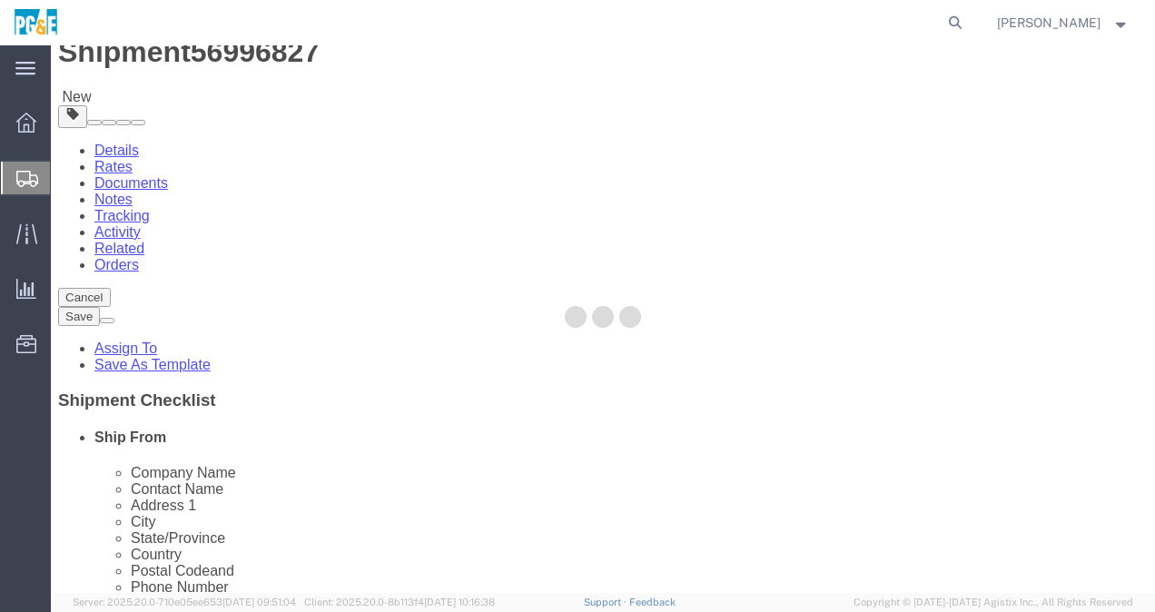
select select "CBOX"
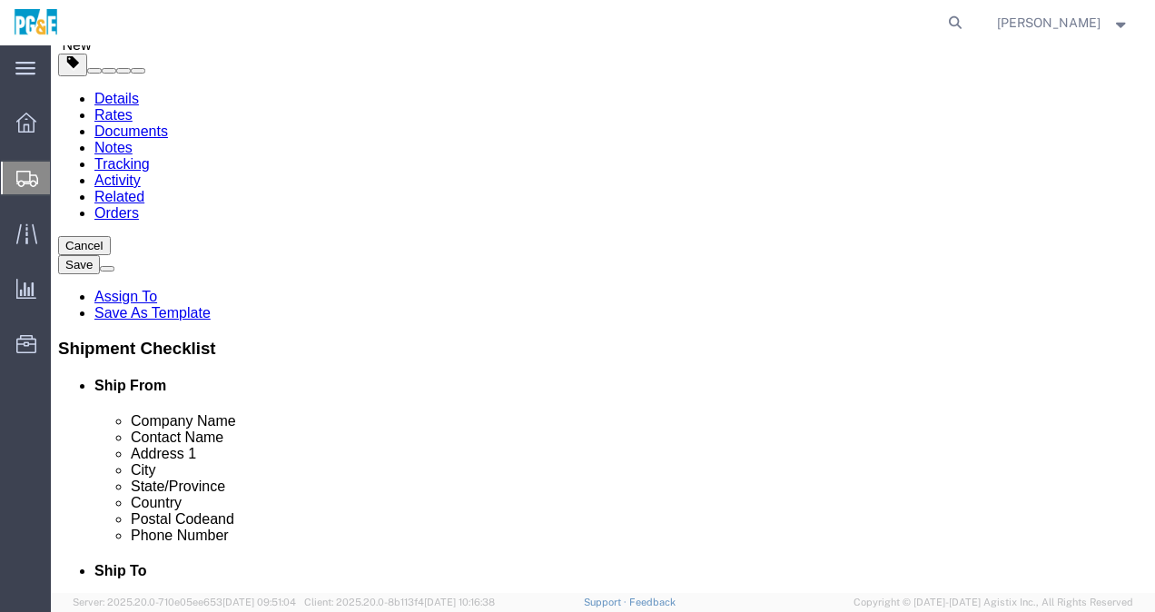
scroll to position [166, 0]
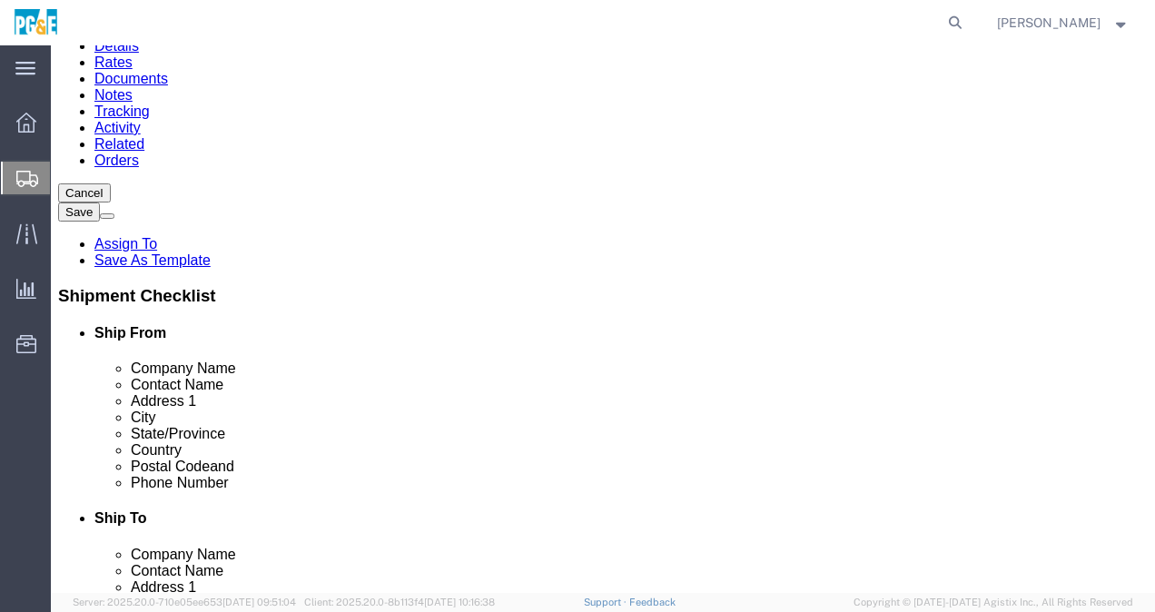
click div "Previous Continue"
click button "Previous"
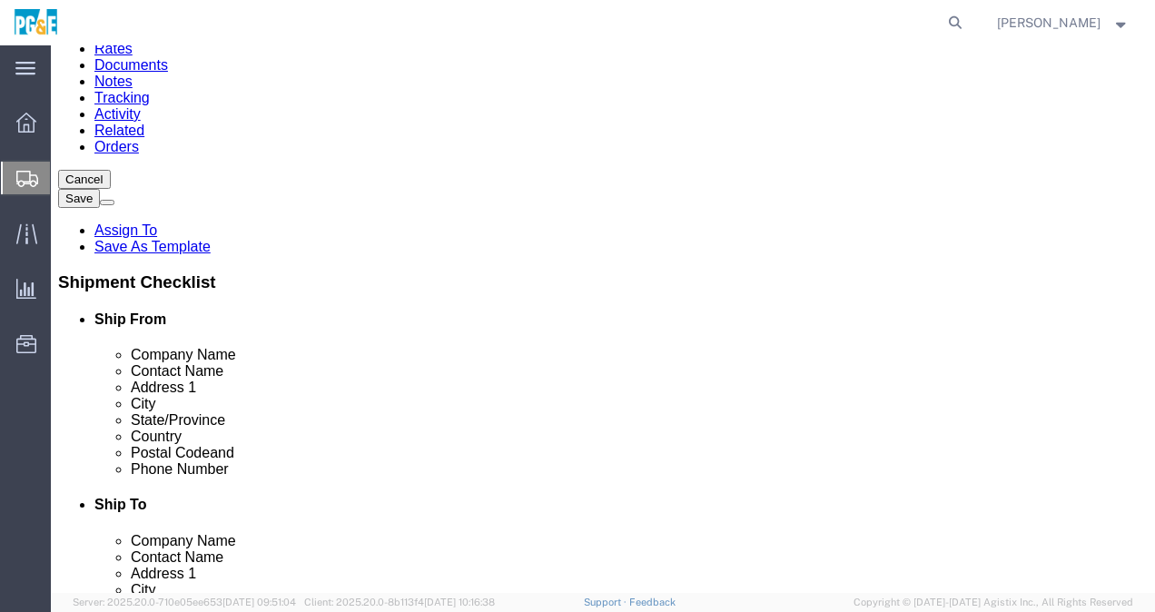
scroll to position [182, 0]
drag, startPoint x: 332, startPoint y: 222, endPoint x: 188, endPoint y: 209, distance: 144.9
click div "Location My Profile Location (OBSOLETE) [PERSON_NAME] SC - GC TRAILER (OBSOLETE…"
click input "[PERSON_NAME]"
drag, startPoint x: 300, startPoint y: 201, endPoint x: 120, endPoint y: 202, distance: 179.8
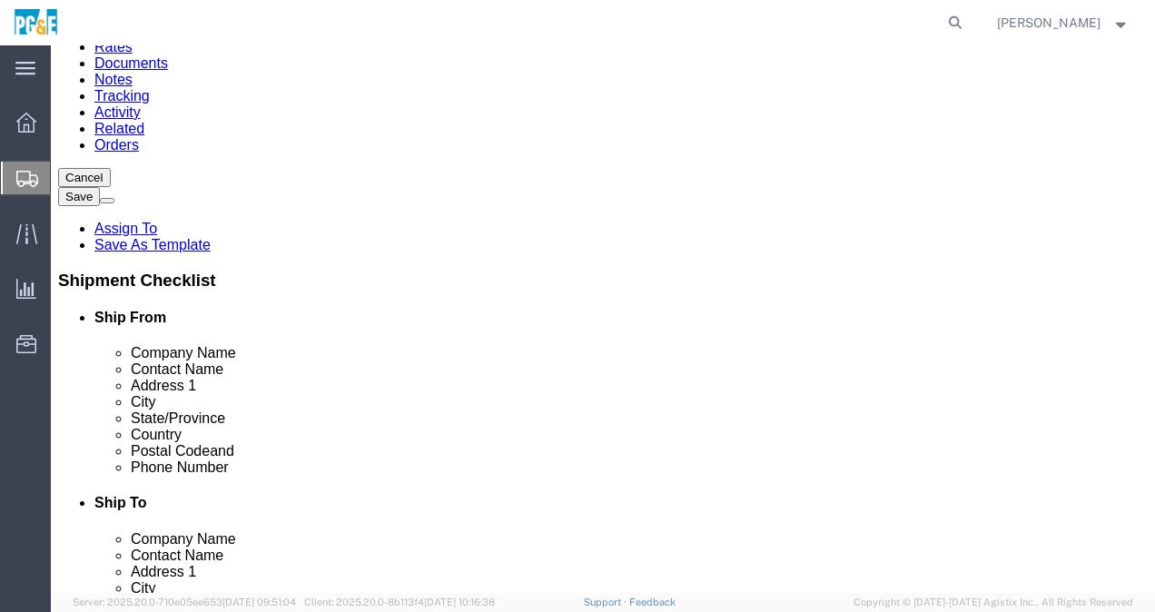
click div "Contact Name [PERSON_NAME]"
type input "[PERSON_NAME]"
click input "6502785485"
type input "6"
type input "7078156506"
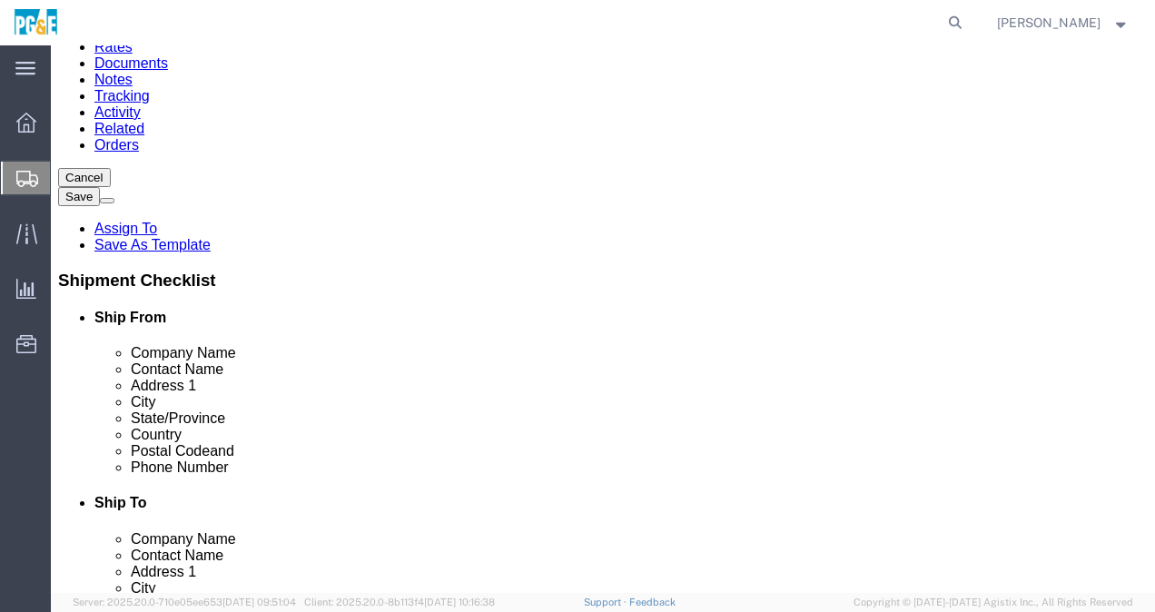
click input "[EMAIL_ADDRESS][DOMAIN_NAME]"
type input "c"
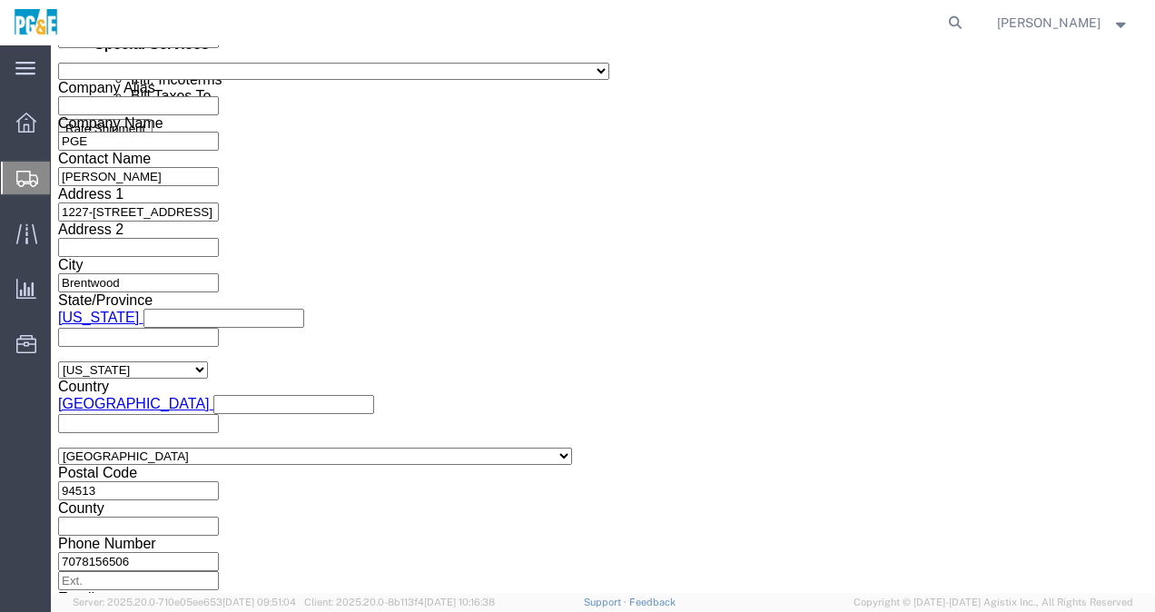
scroll to position [1169, 0]
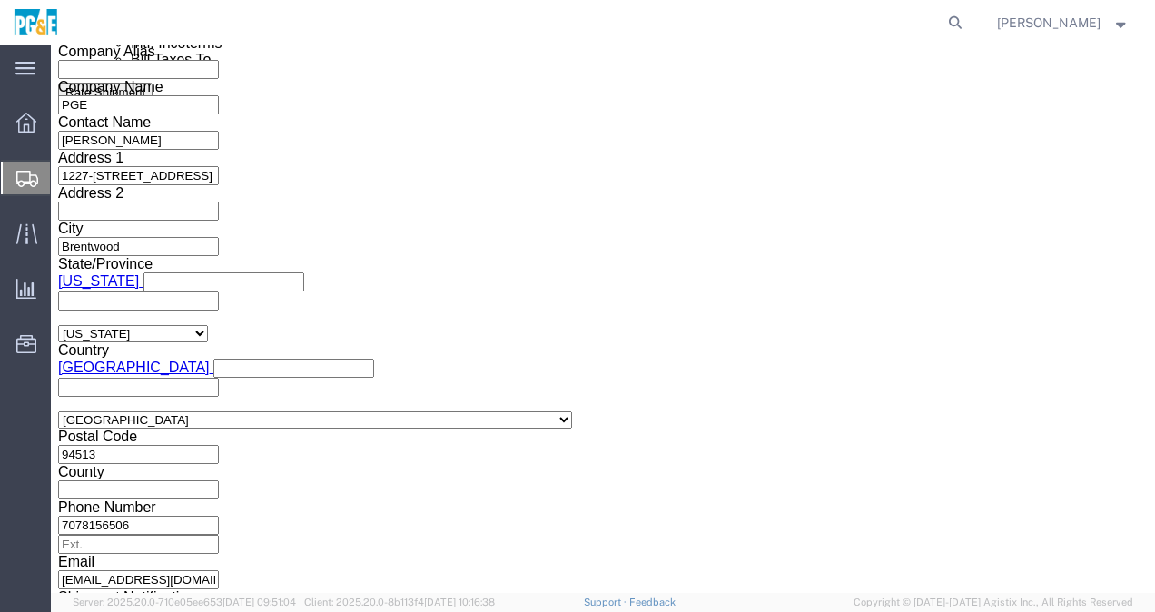
type input "[EMAIL_ADDRESS][DOMAIN_NAME]"
click button "Continue"
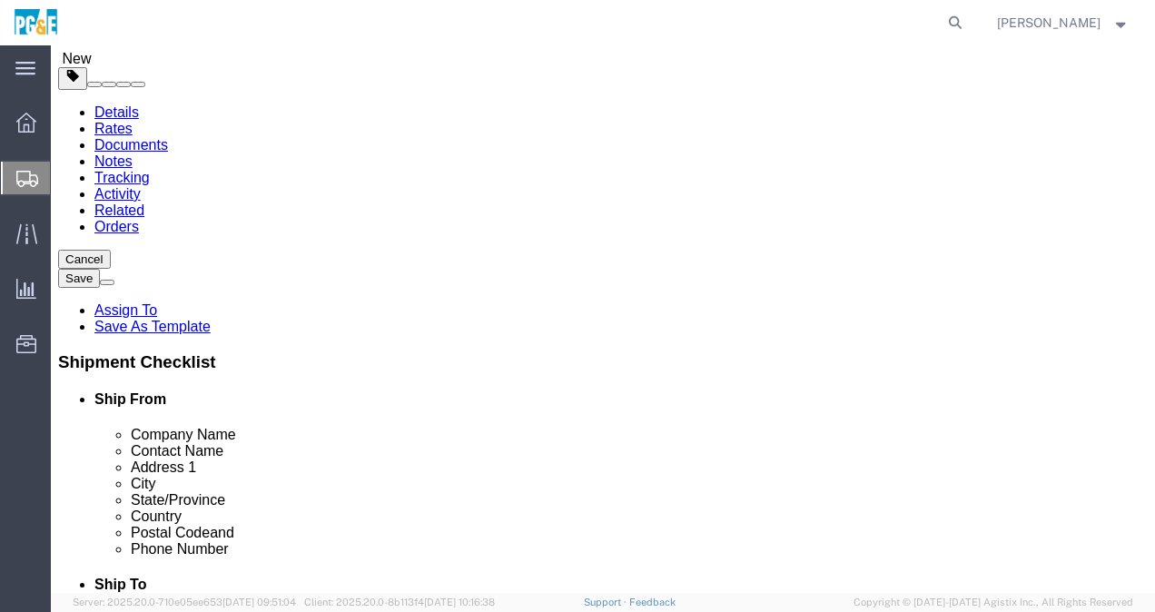
scroll to position [166, 0]
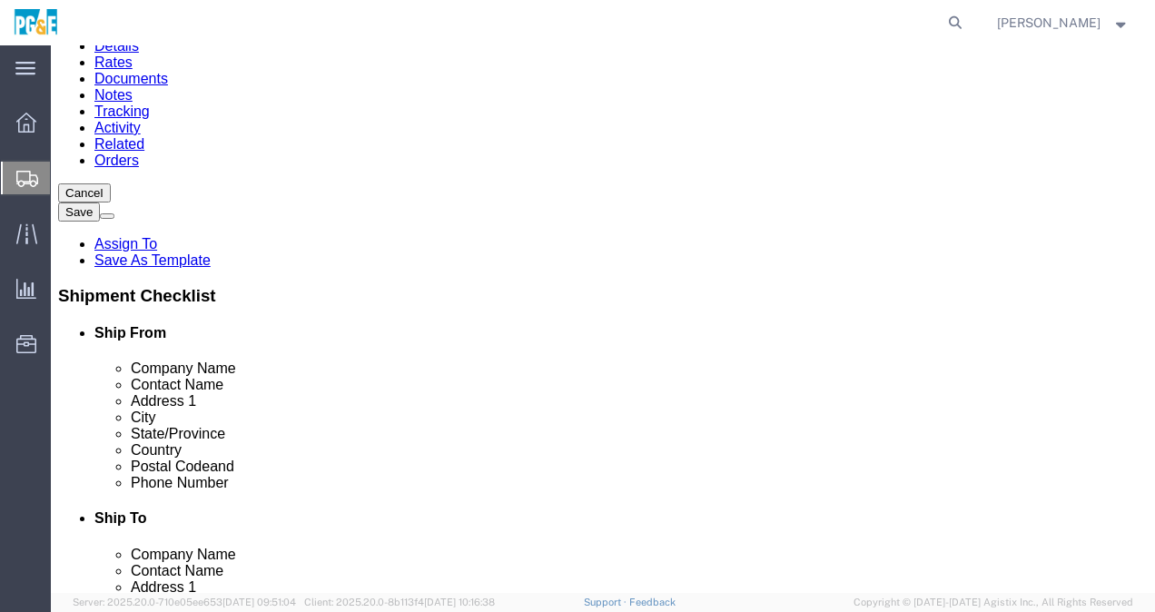
click select "Select Bulk Bundle(s) Cardboard Box(es) Carton(s) Crate(s) Drum(s) (Fiberboard)…"
select select "BULK"
click select "Select Bulk Bundle(s) Cardboard Box(es) Carton(s) Crate(s) Drum(s) (Fiberboard)…"
click input "1"
type input "3"
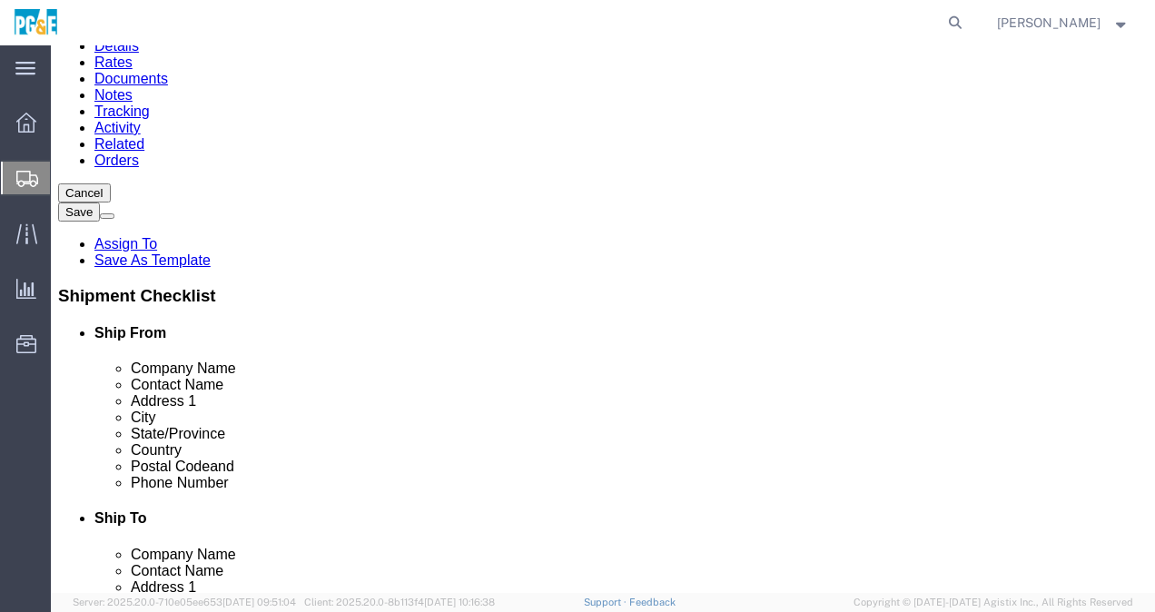
click input "text"
type input "3"
click input "text"
type input "4"
click input "text"
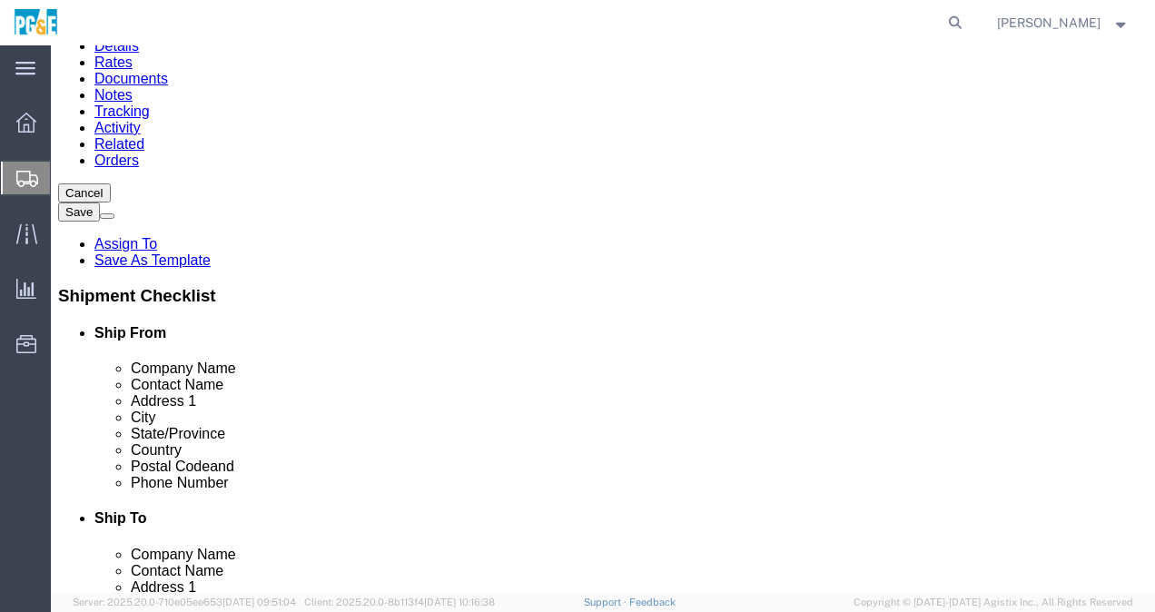
type input "8"
drag, startPoint x: 218, startPoint y: 276, endPoint x: 151, endPoint y: 279, distance: 67.2
click div "Weight 0.00 Select kgs lbs Ship. t°"
type input "750"
click div "3 x Bulk Package Type Select Bulk Bundle(s) Cardboard Box(es) Carton(s) Crate(s…"
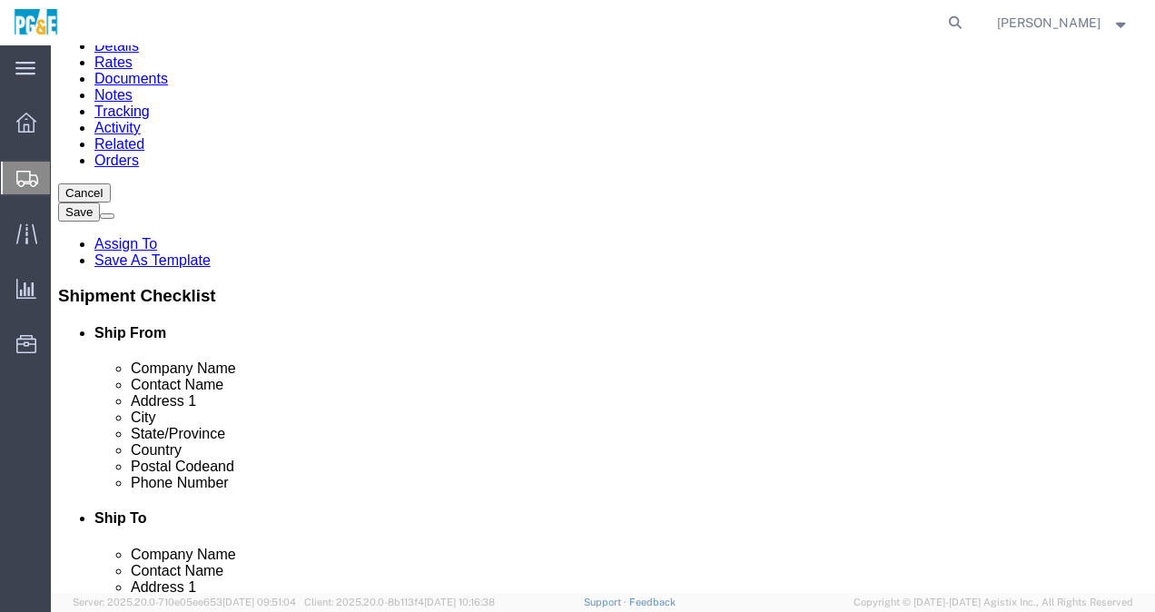
click link "Add Content"
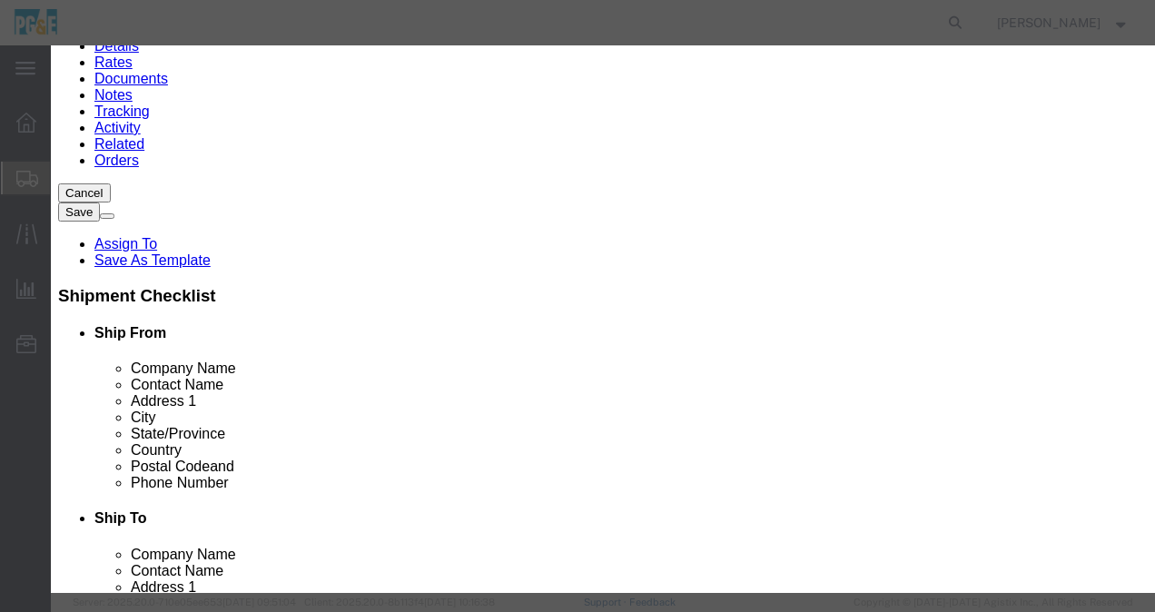
click input "text"
type input "Insulators"
click input "0"
type input "20"
click input "text"
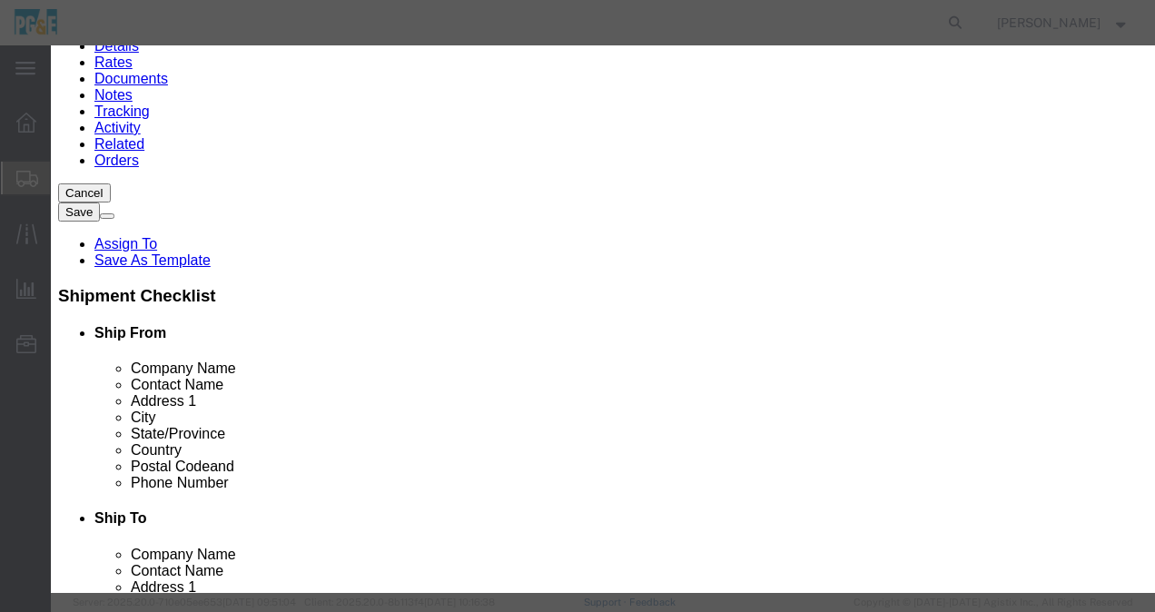
type input "10000"
click select "Select 50 55 60 65 70 85 92.5 100 125 175 250 300 400"
select select "50"
click select "Select 50 55 60 65 70 85 92.5 100 125 175 250 300 400"
click textarea
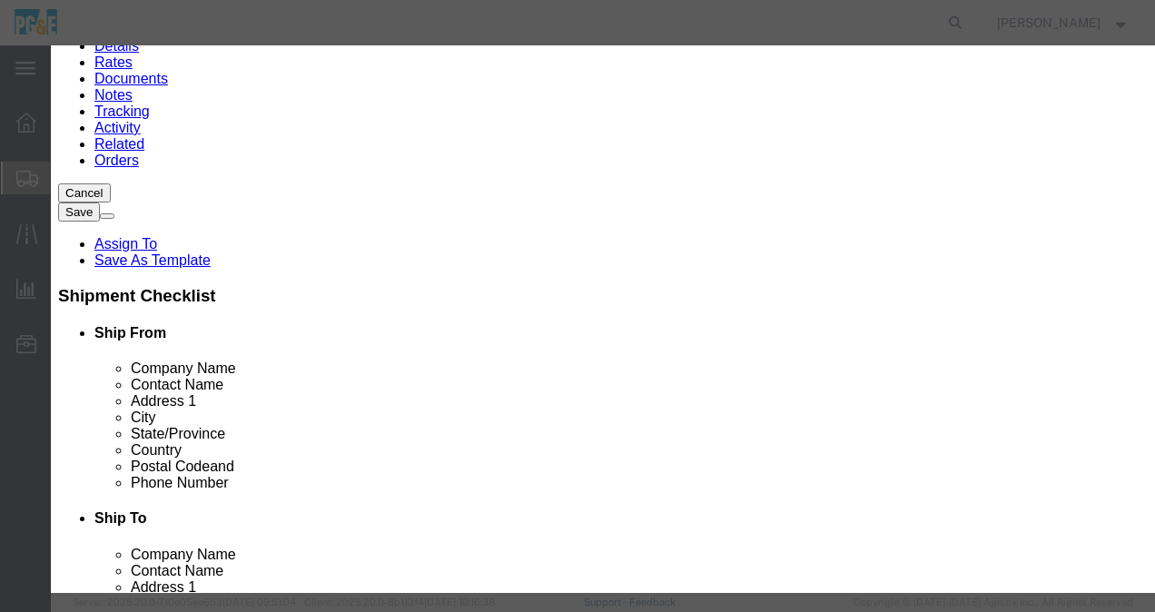
type textarea "3 pallets of insulators"
click textarea
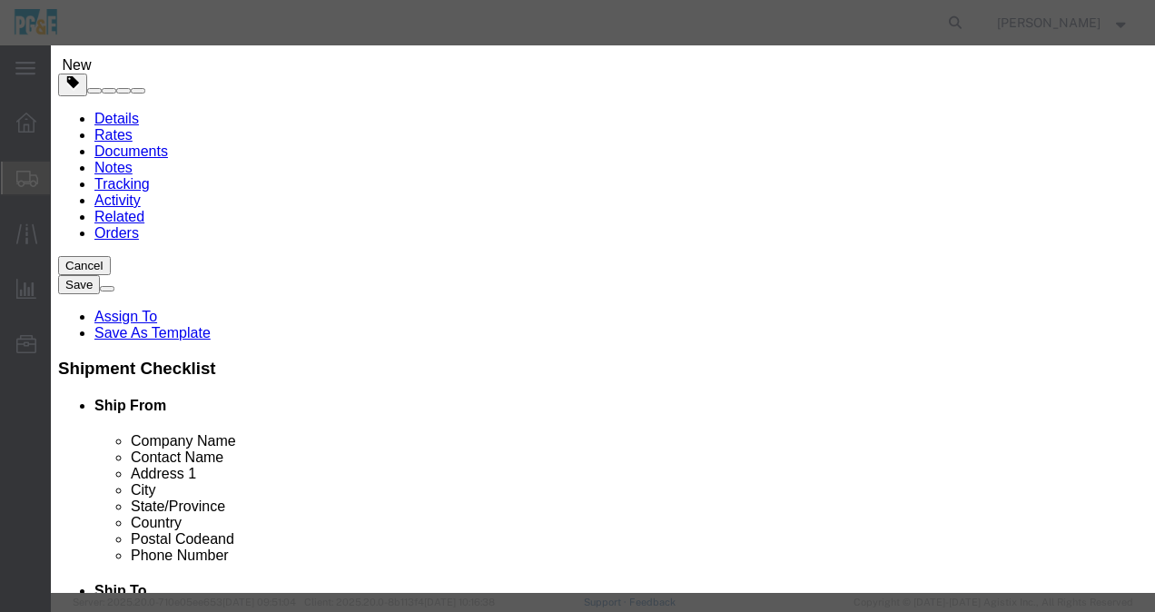
scroll to position [0, 0]
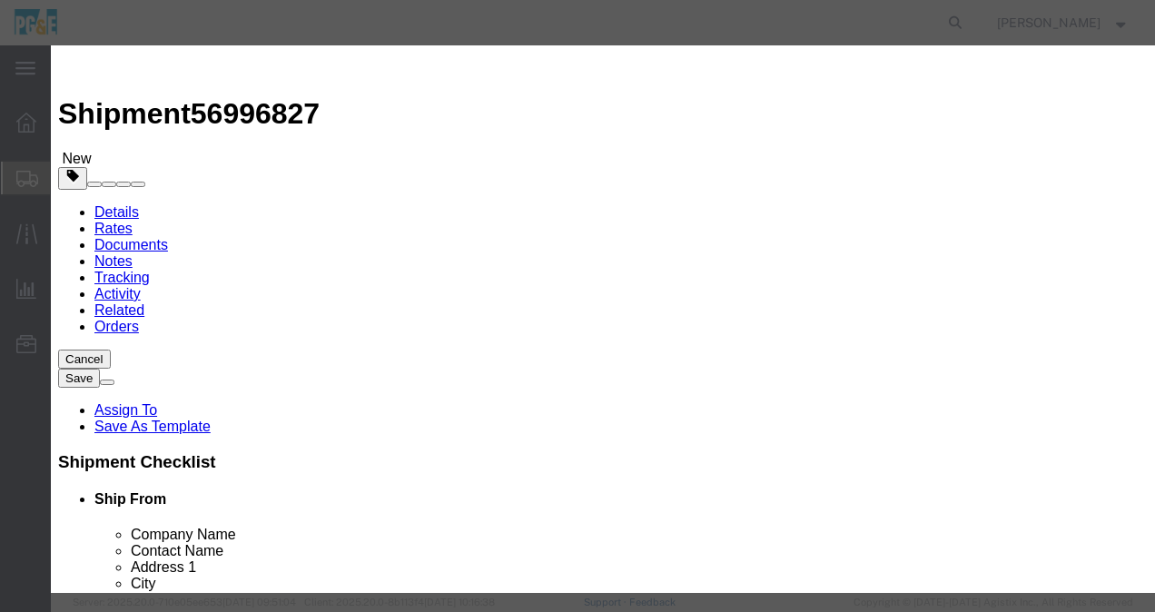
type textarea "3 pallets of insulators"
click button "Save & Close"
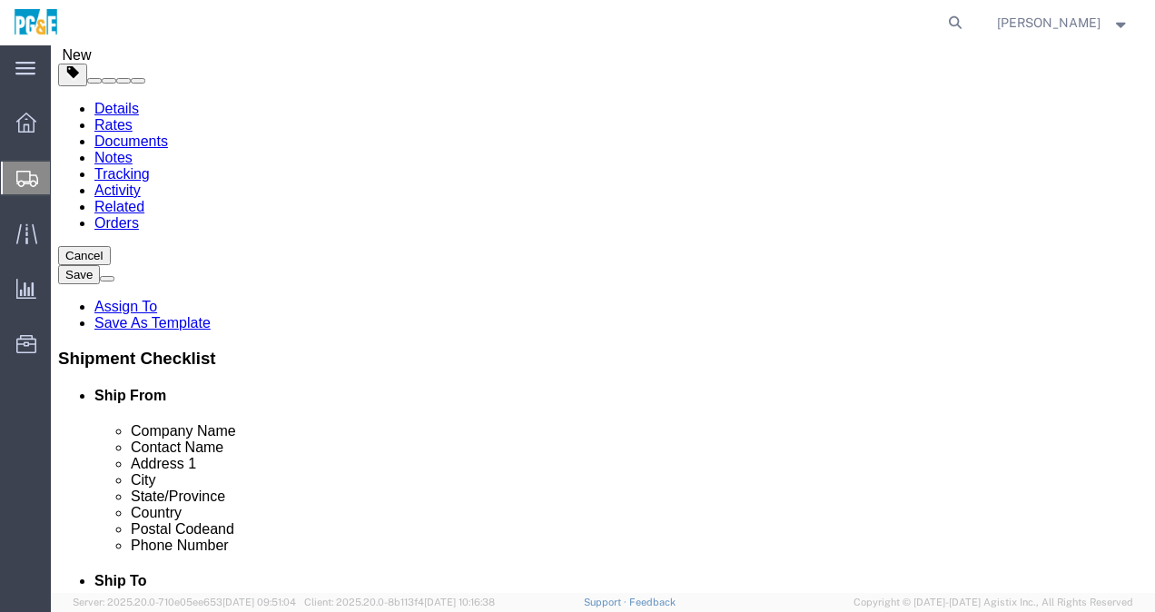
scroll to position [260, 0]
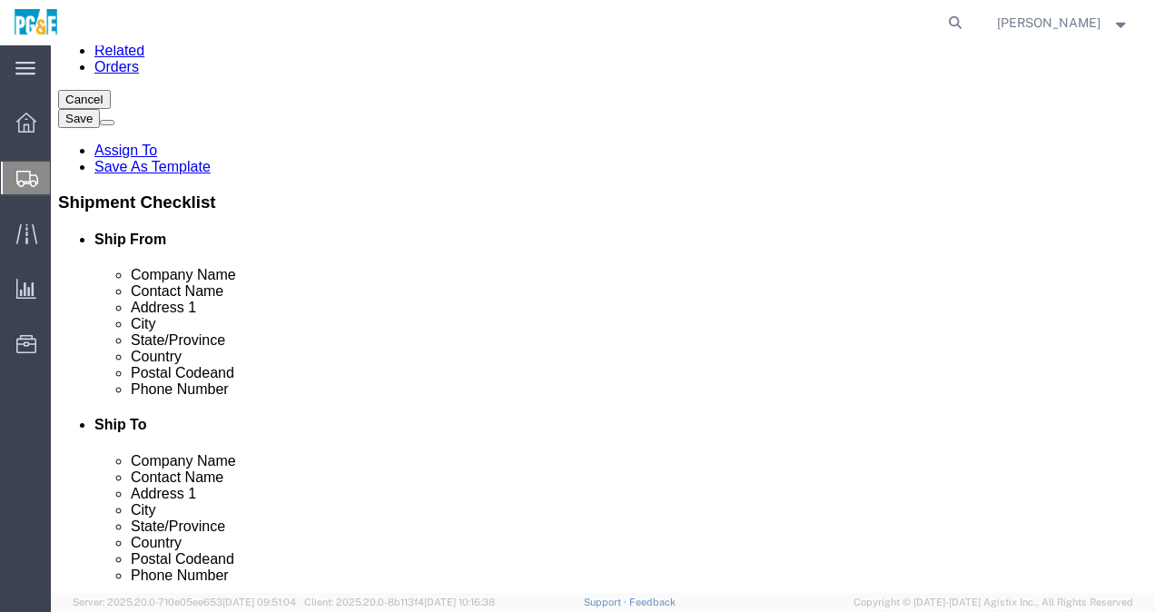
click link "Add Content"
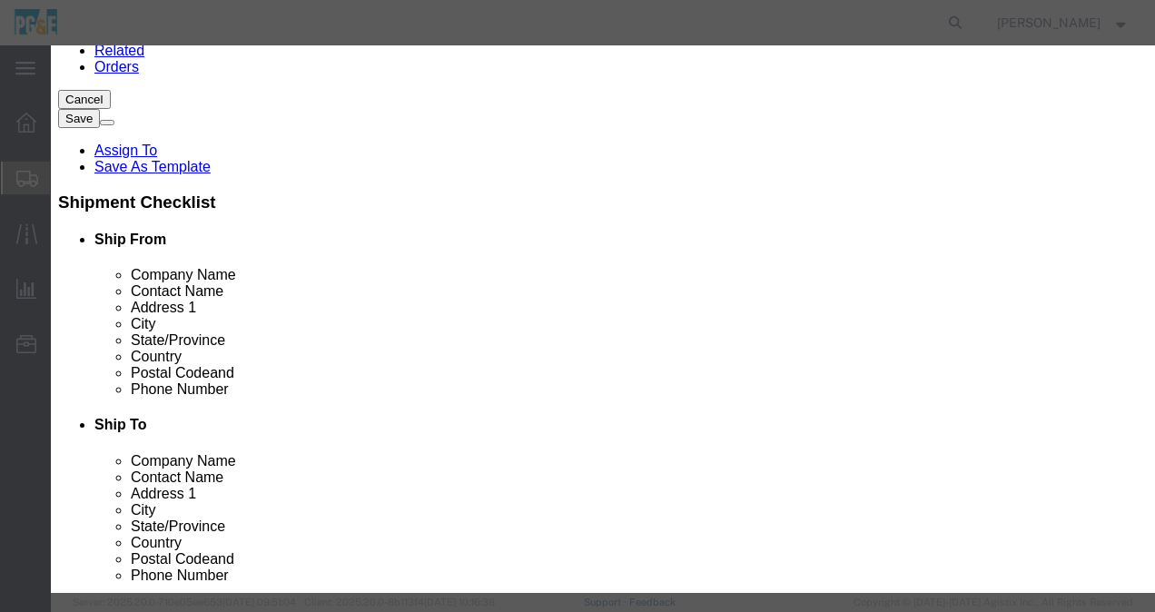
click icon "button"
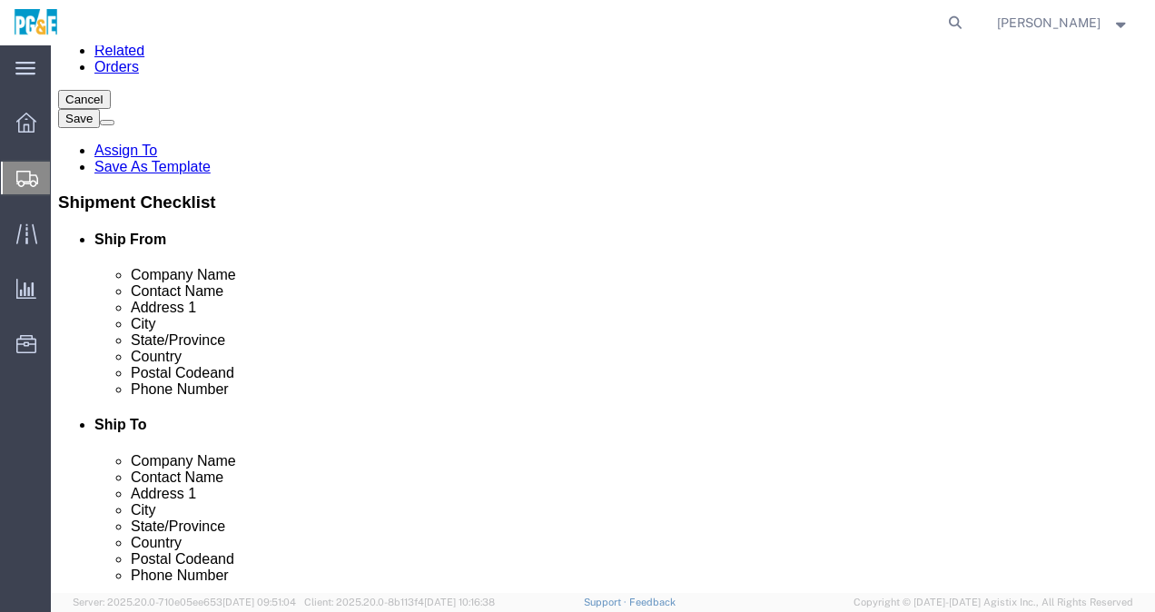
click button "Continue"
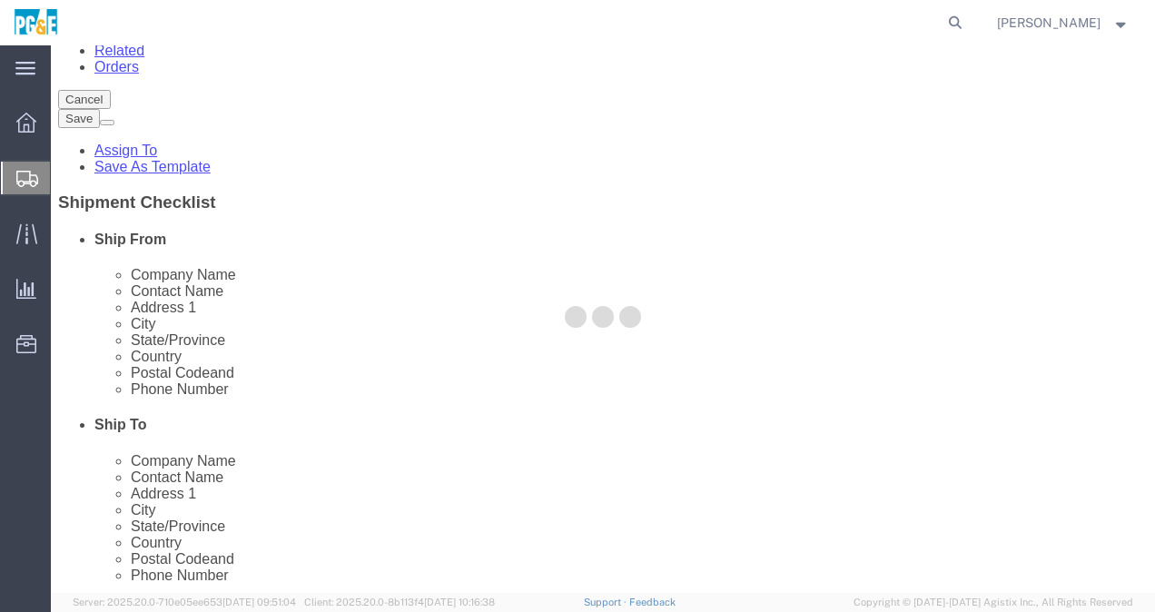
select select
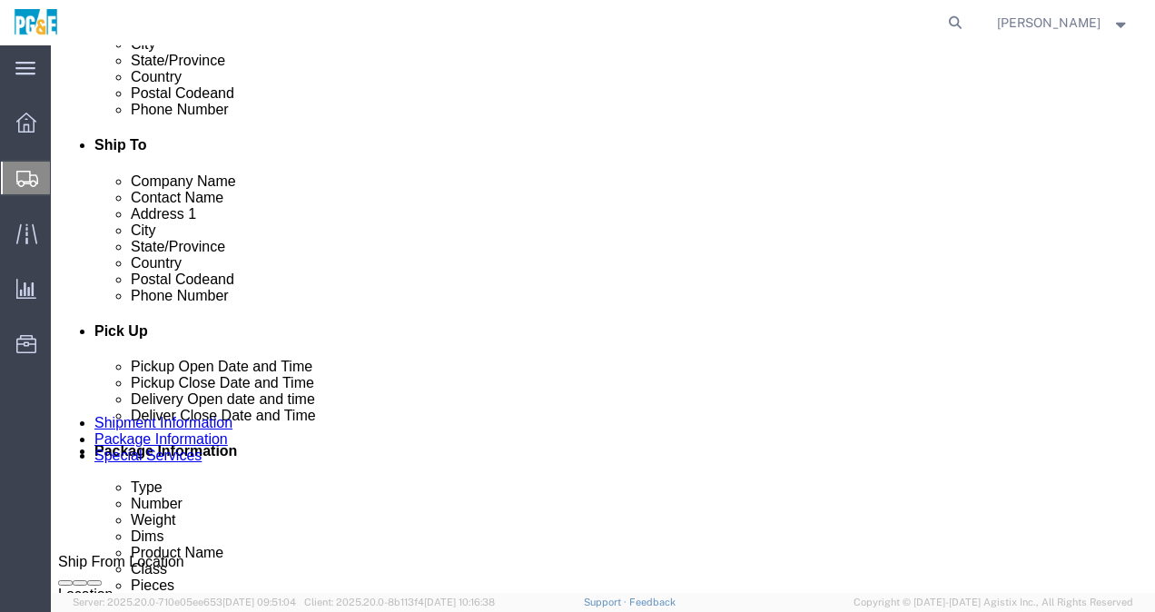
scroll to position [543, 0]
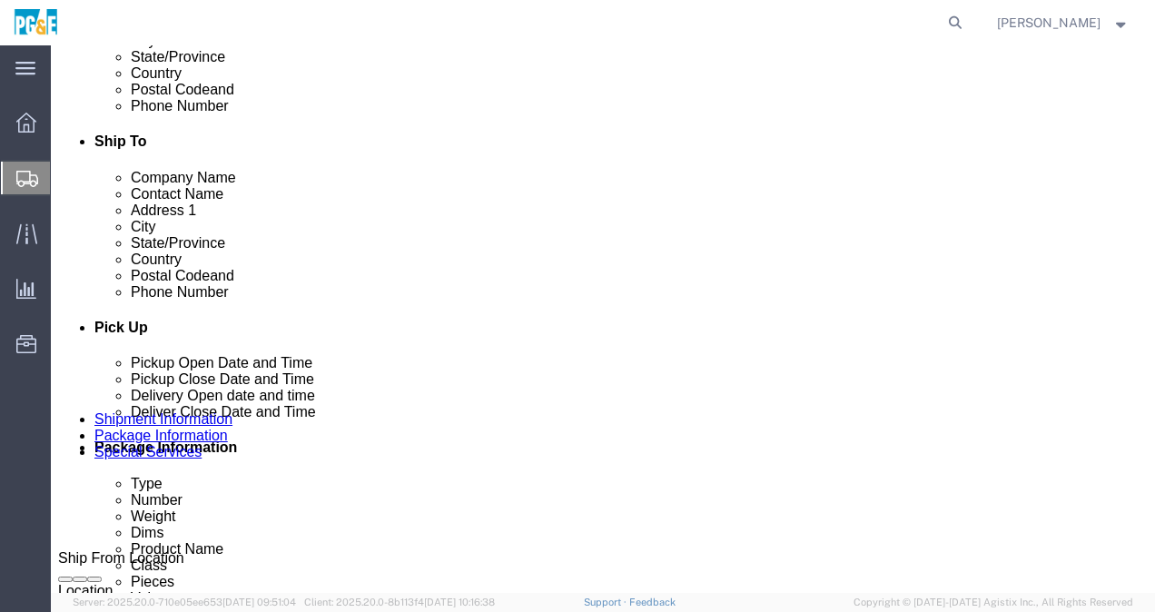
click button "Upload"
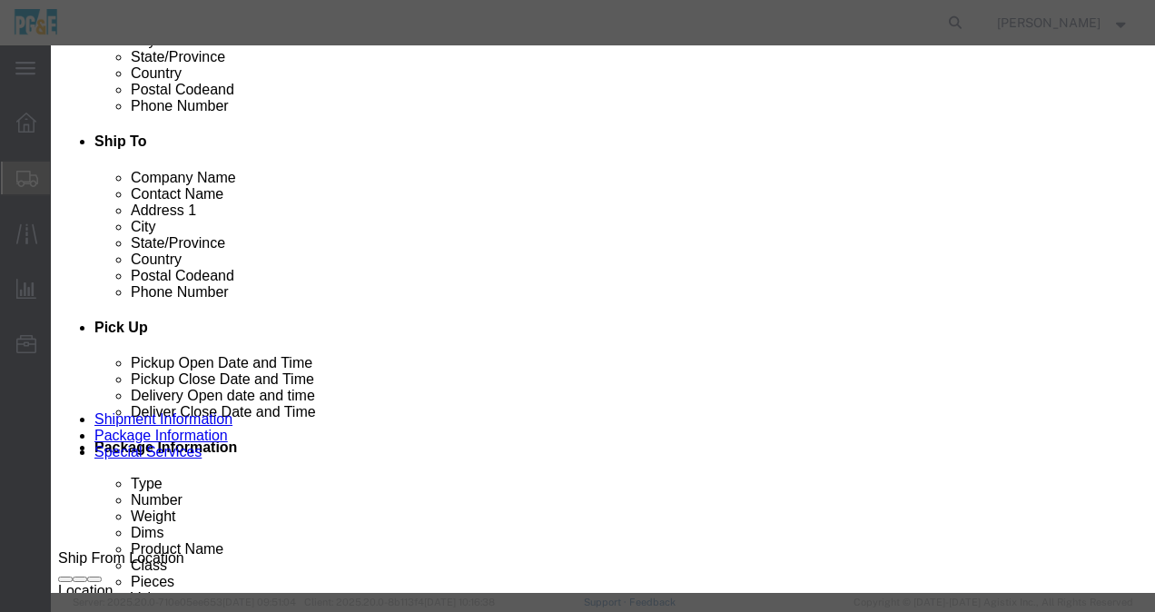
click button "Browse"
type input "C:\fakepath\78094800020__A3BC25E7-2B71-473B-A049-C4F98BFCBB7A.jpg"
click input "Name"
type input "Insulators"
drag, startPoint x: 588, startPoint y: 178, endPoint x: 599, endPoint y: 173, distance: 11.8
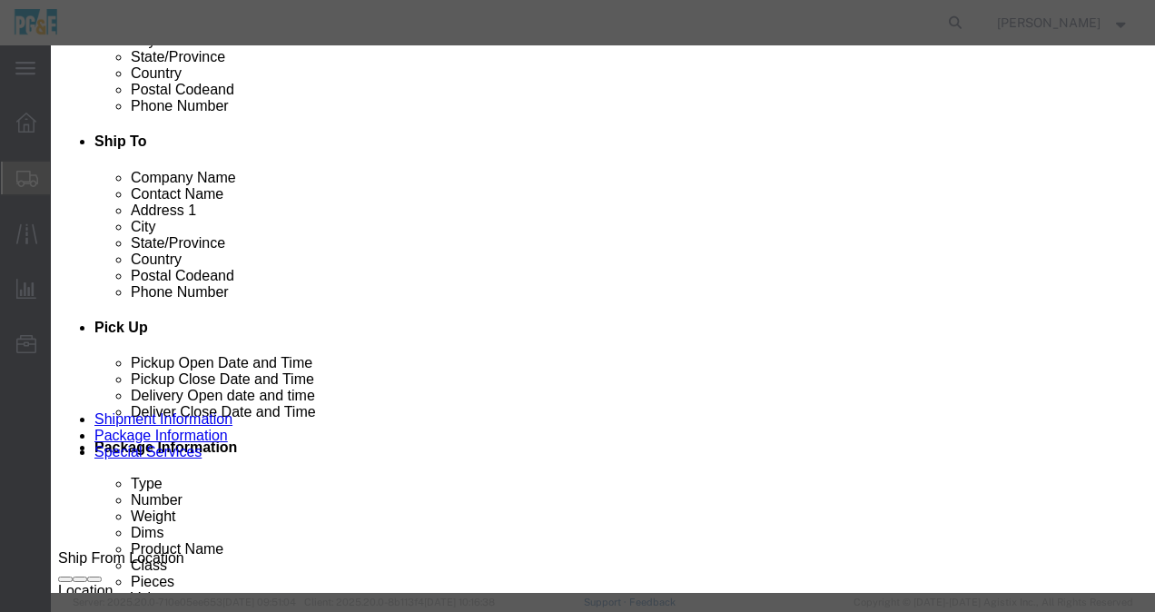
click input "Name"
type input "I"
click button "Upload"
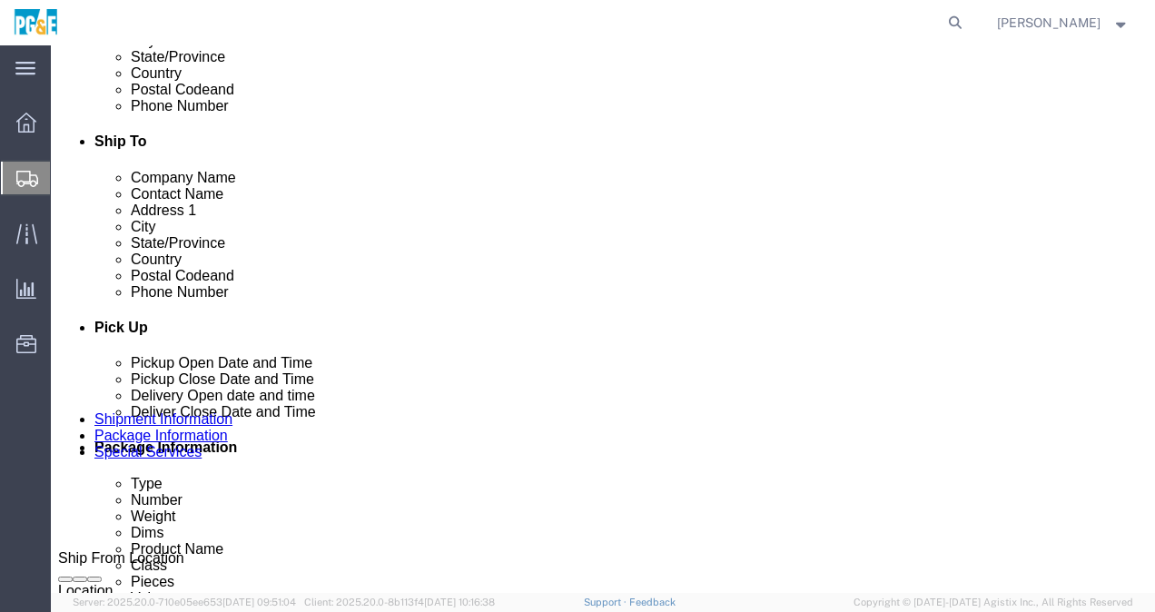
click button "Rate Shipment"
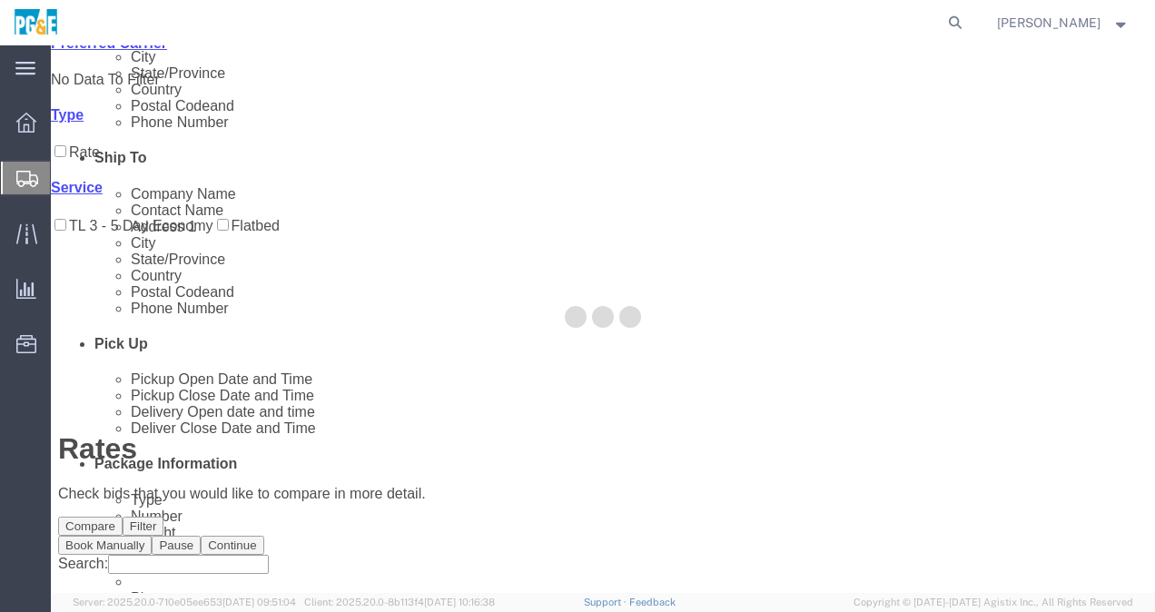
scroll to position [0, 0]
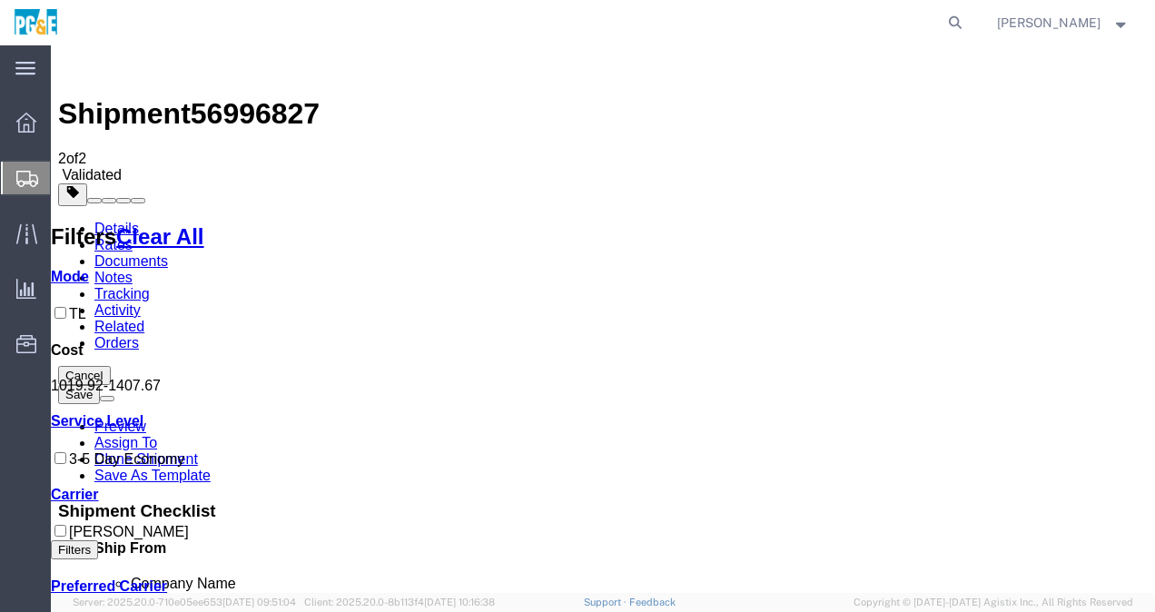
checkbox input "true"
